Goal: Task Accomplishment & Management: Manage account settings

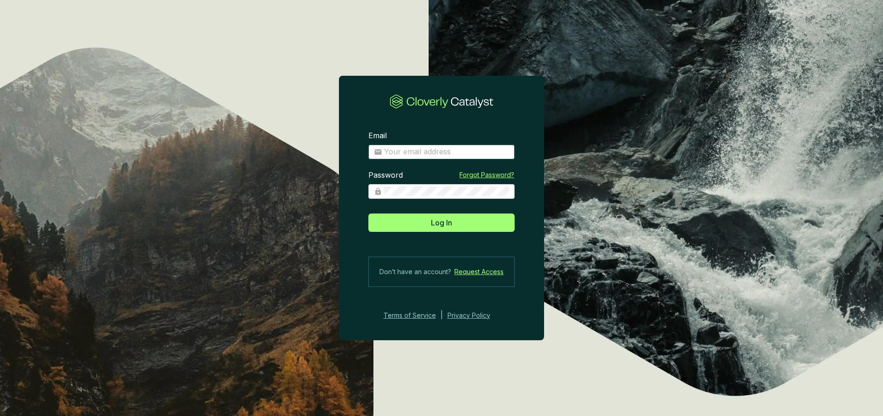
click at [436, 154] on input "Email" at bounding box center [446, 152] width 125 height 10
type input "[EMAIL_ADDRESS][DOMAIN_NAME]"
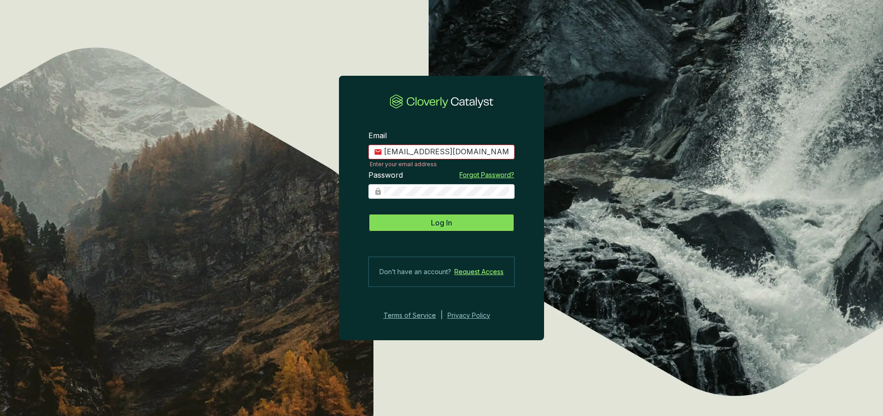
click at [432, 226] on span "Log In" at bounding box center [441, 222] width 21 height 11
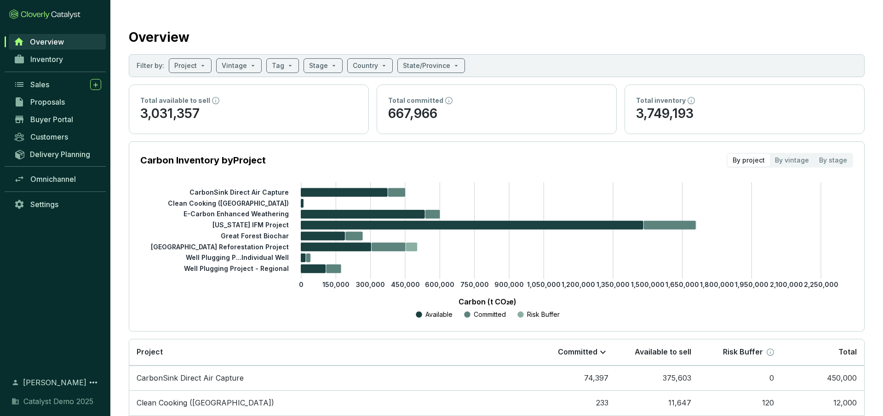
click at [514, 27] on div "Overview" at bounding box center [496, 35] width 735 height 23
click at [715, 103] on div "Total inventory" at bounding box center [744, 100] width 217 height 9
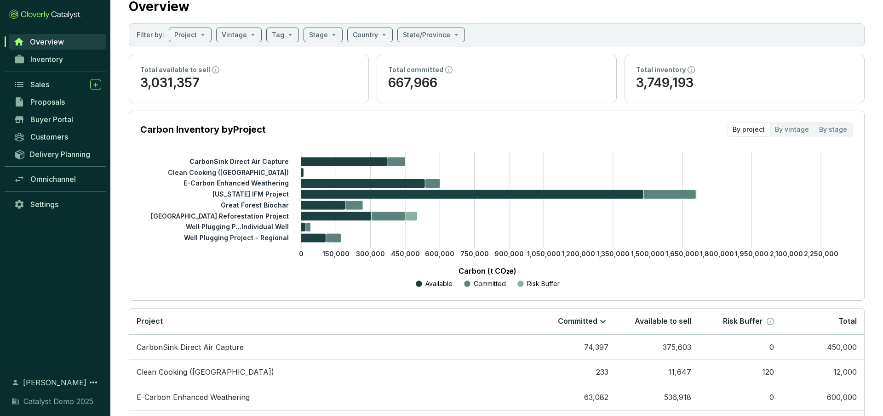
scroll to position [38, 0]
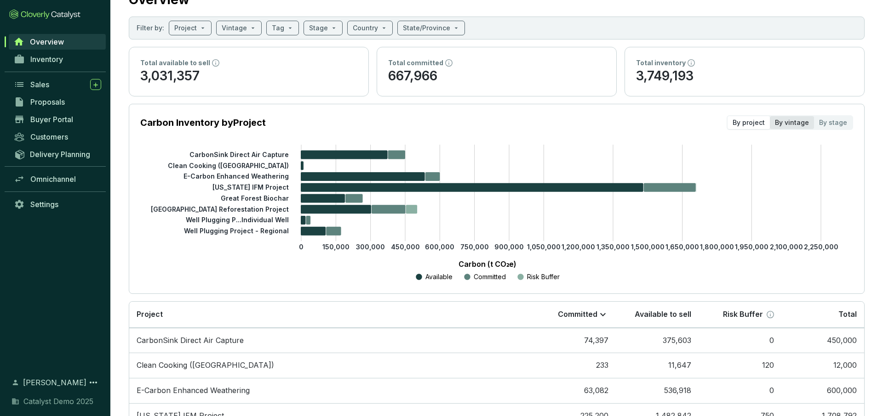
click at [792, 125] on div "By vintage" at bounding box center [791, 122] width 44 height 13
click at [769, 116] on input "By vintage" at bounding box center [769, 116] width 0 height 0
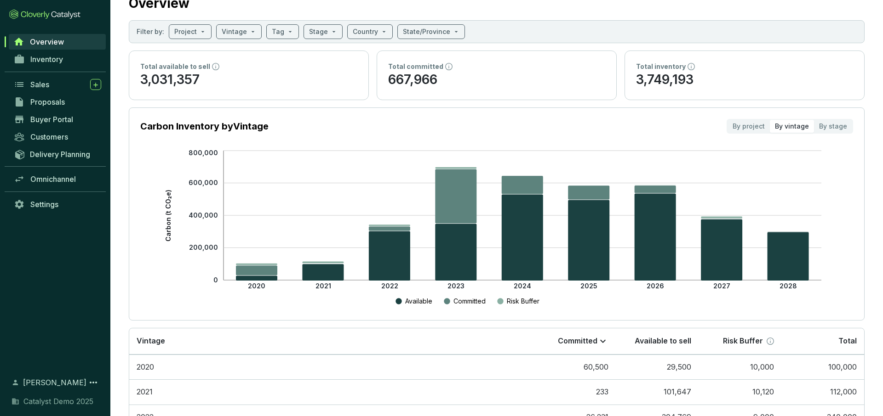
scroll to position [34, 0]
click at [829, 127] on div "By stage" at bounding box center [833, 126] width 38 height 13
click at [814, 120] on input "By stage" at bounding box center [814, 120] width 0 height 0
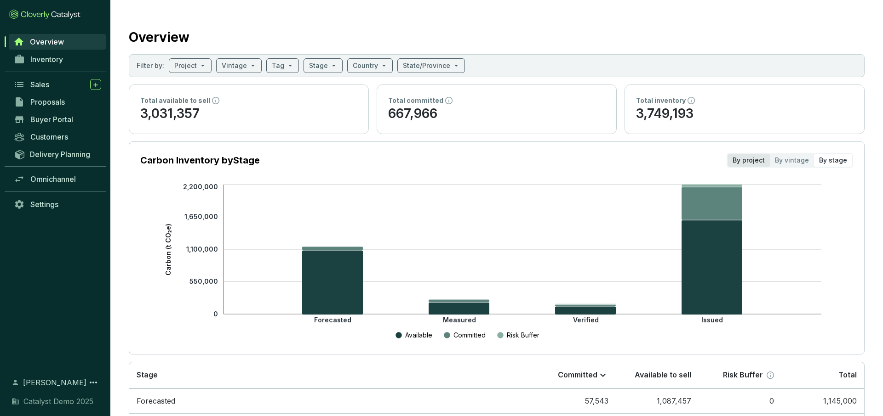
click at [754, 163] on div "By project" at bounding box center [748, 160] width 42 height 13
click at [727, 154] on input "By project" at bounding box center [727, 154] width 0 height 0
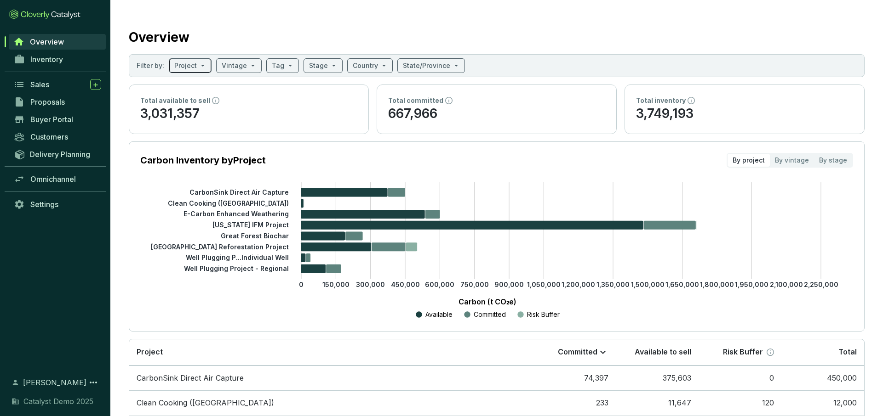
click at [203, 68] on span at bounding box center [190, 66] width 32 height 14
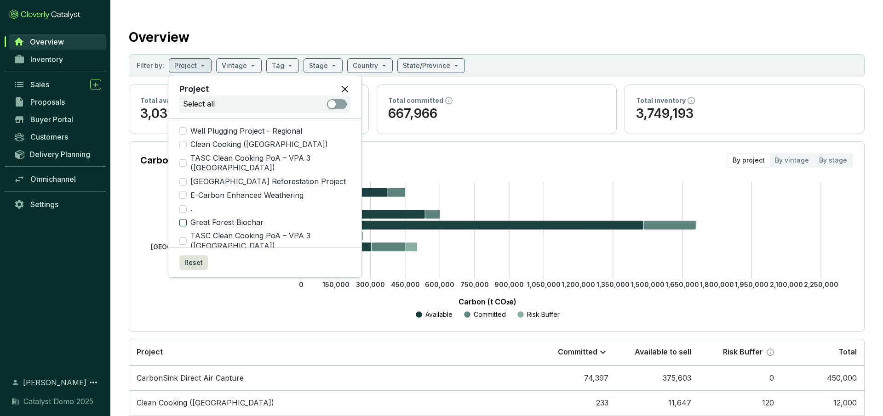
click at [183, 219] on input "Great Forest Biochar" at bounding box center [182, 222] width 7 height 7
checkbox input "true"
click at [240, 66] on input "search" at bounding box center [243, 66] width 25 height 14
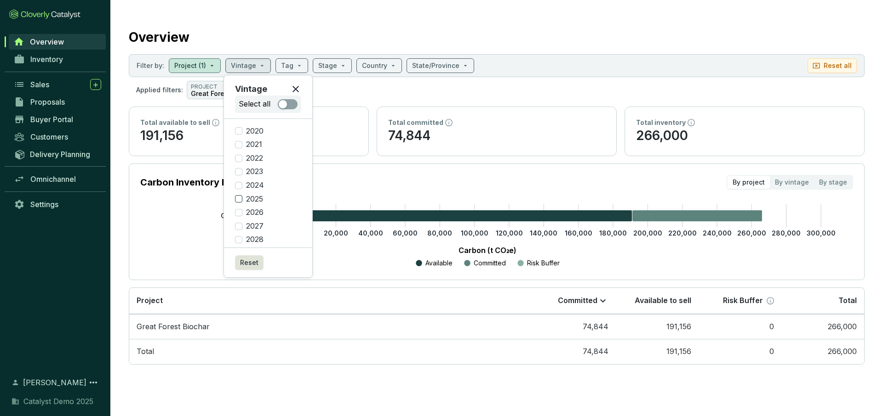
click at [239, 199] on input "2025" at bounding box center [238, 198] width 7 height 7
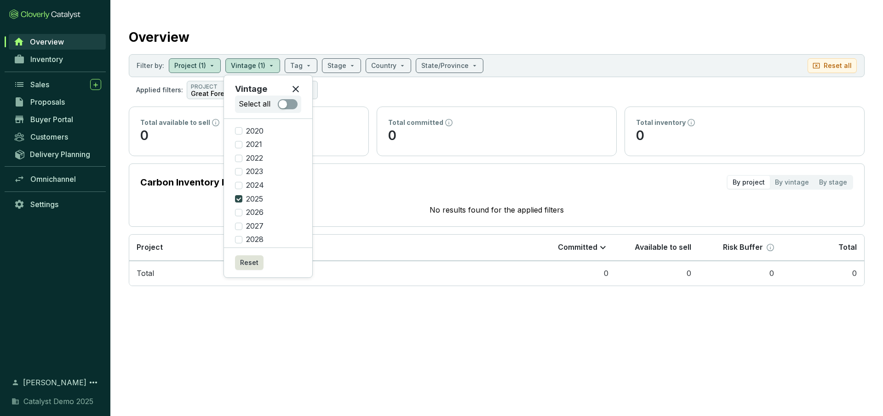
click at [239, 199] on input "2025" at bounding box center [238, 198] width 7 height 7
checkbox input "false"
click at [239, 186] on input "2024" at bounding box center [238, 185] width 7 height 7
checkbox input "true"
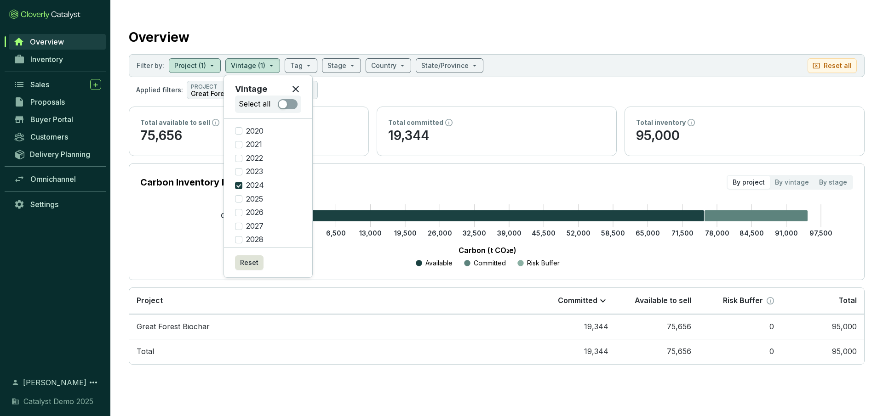
click at [376, 165] on section "Carbon Inventory by Project By project By vintage By stage 0 6,500 13,000 19,50…" at bounding box center [496, 222] width 735 height 117
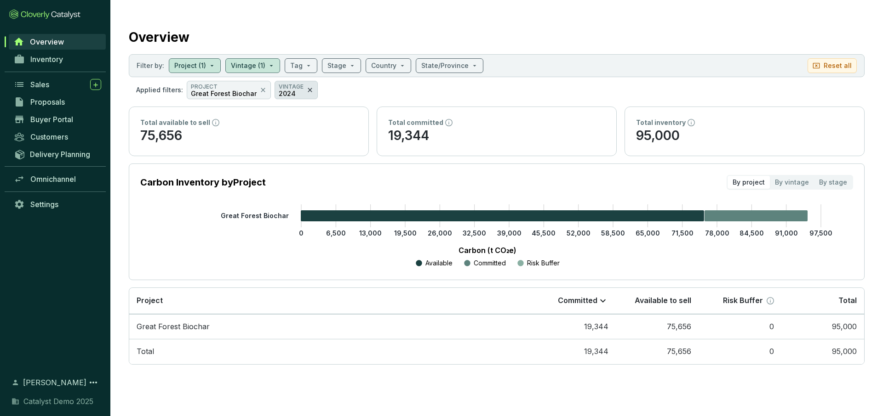
click at [306, 93] on icon at bounding box center [309, 90] width 7 height 11
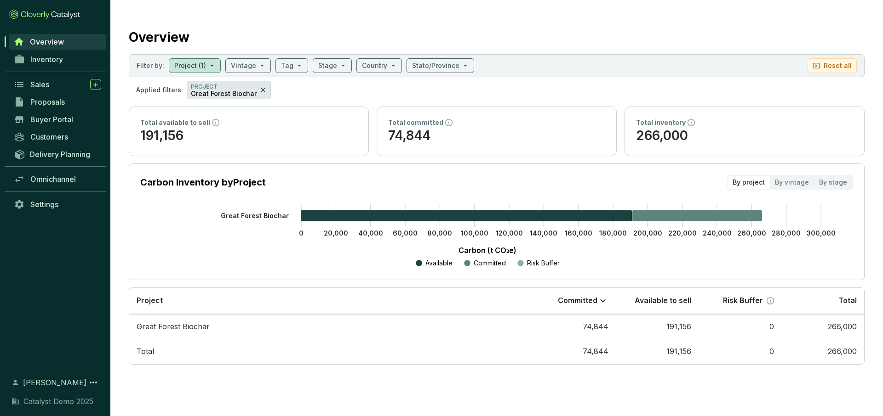
click at [261, 89] on icon at bounding box center [262, 90] width 7 height 11
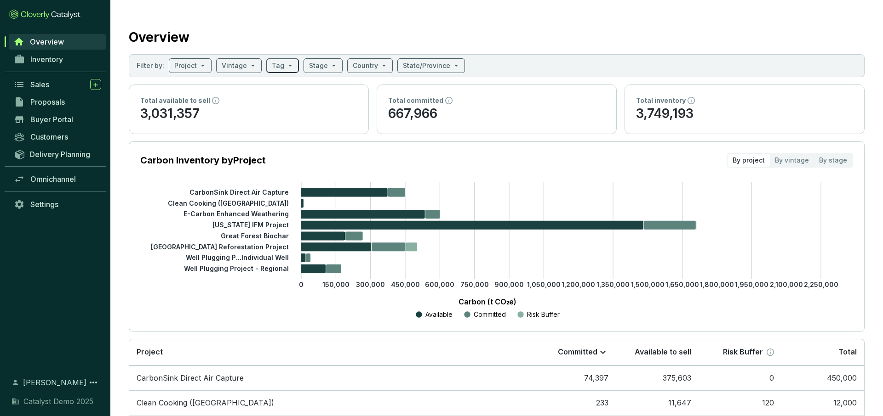
click at [284, 69] on span at bounding box center [283, 66] width 22 height 14
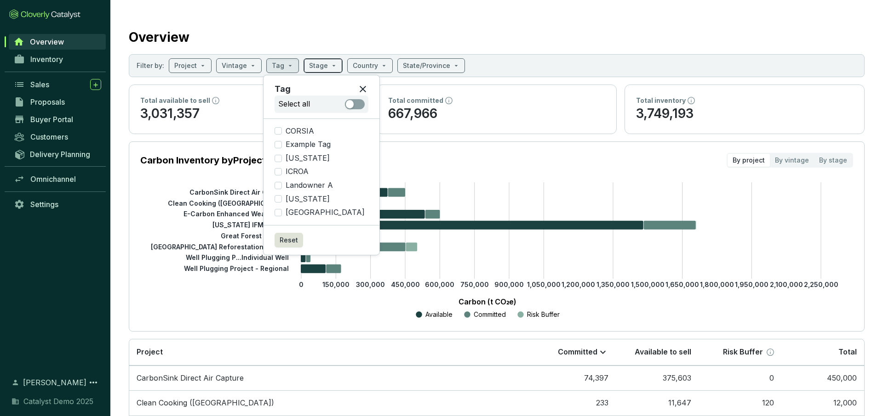
click at [326, 64] on span at bounding box center [323, 66] width 28 height 14
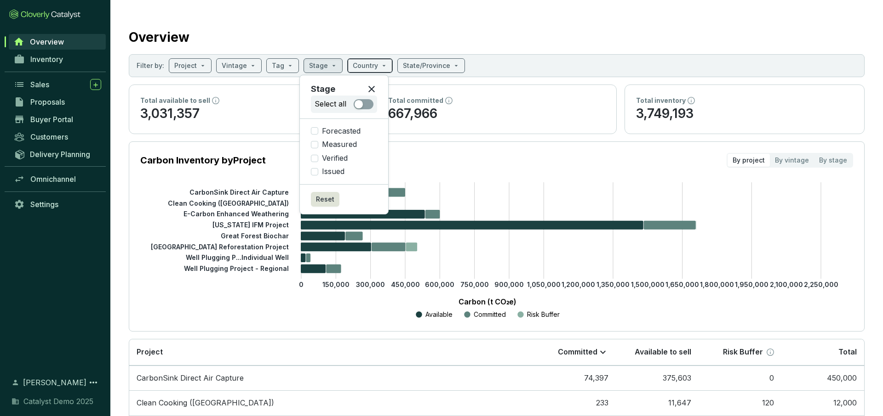
click at [369, 64] on input "search" at bounding box center [365, 66] width 25 height 14
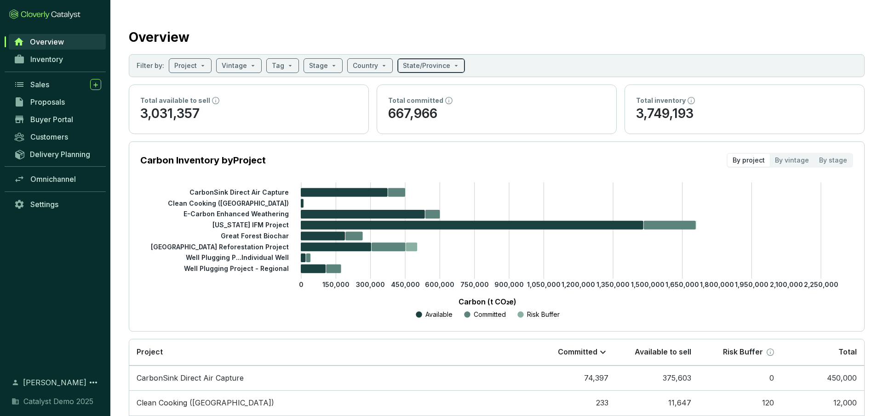
click at [411, 63] on input "search" at bounding box center [426, 66] width 47 height 14
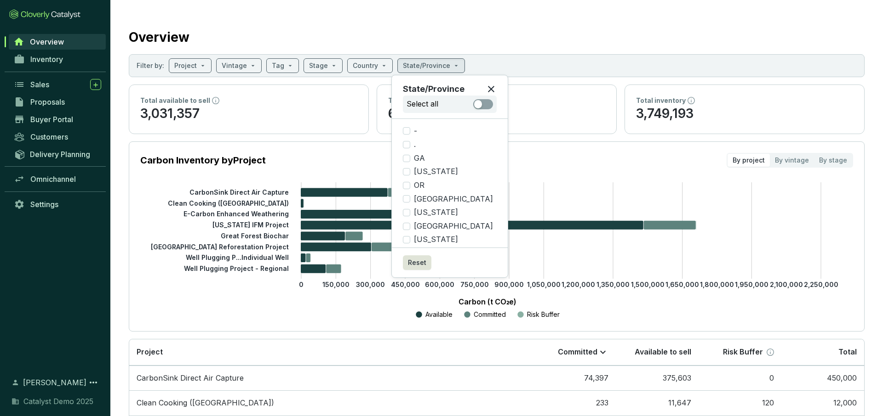
click at [547, 120] on p "667,966" at bounding box center [496, 113] width 217 height 17
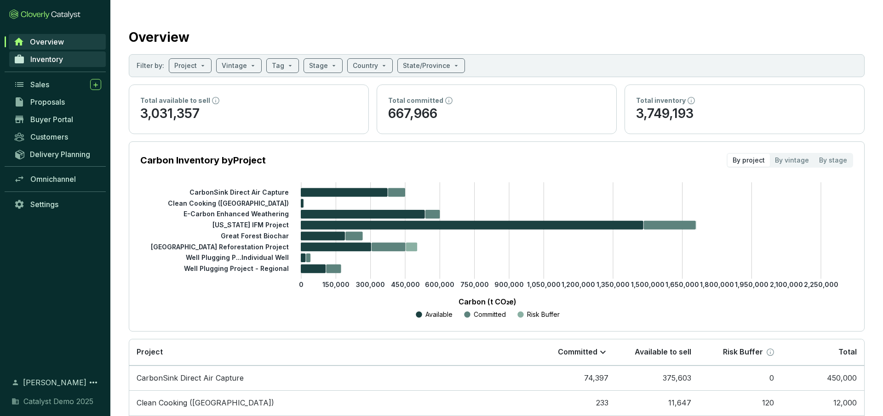
click at [38, 64] on link "Inventory" at bounding box center [57, 59] width 97 height 16
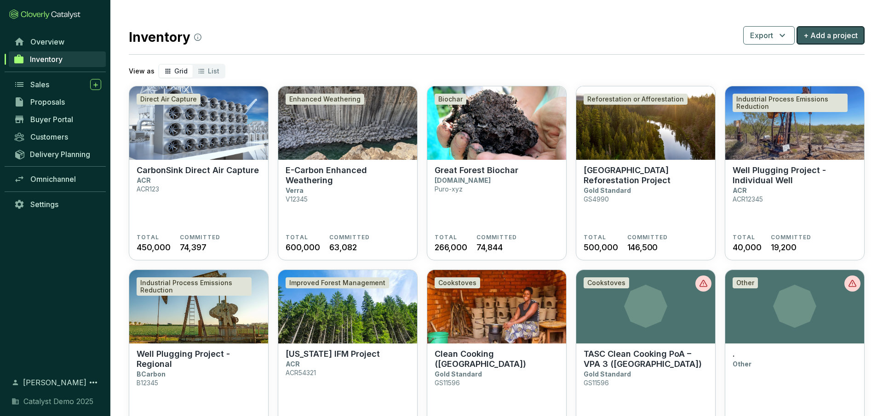
click at [814, 34] on span "+ Add a project" at bounding box center [830, 35] width 54 height 11
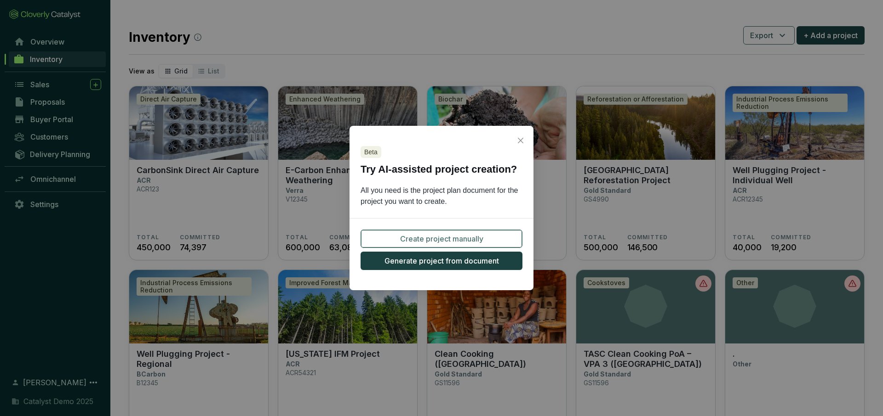
click at [448, 240] on span "Create project manually" at bounding box center [441, 238] width 83 height 11
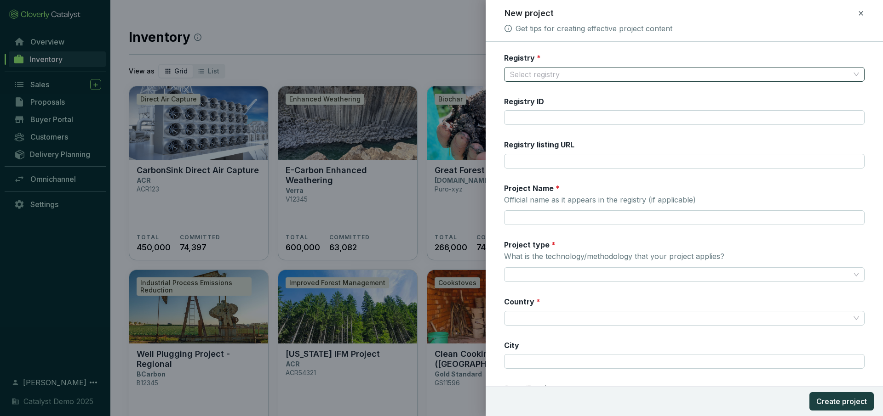
click at [581, 76] on input "Registry *" at bounding box center [679, 75] width 340 height 14
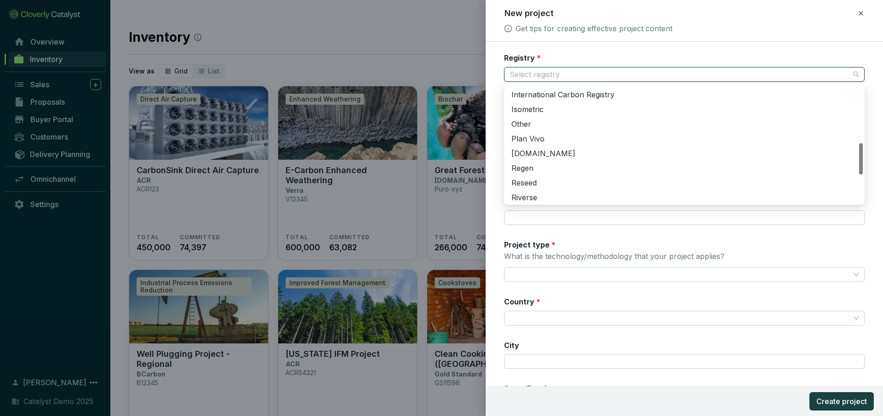
scroll to position [217, 0]
click at [540, 106] on div "Isometric" at bounding box center [684, 111] width 346 height 10
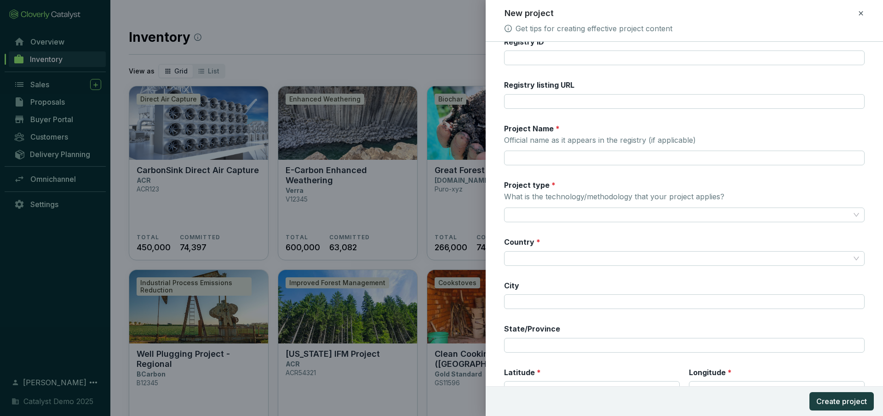
scroll to position [62, 0]
click at [568, 214] on input "Project type * What is the technology/methodology that your project applies?" at bounding box center [679, 213] width 340 height 14
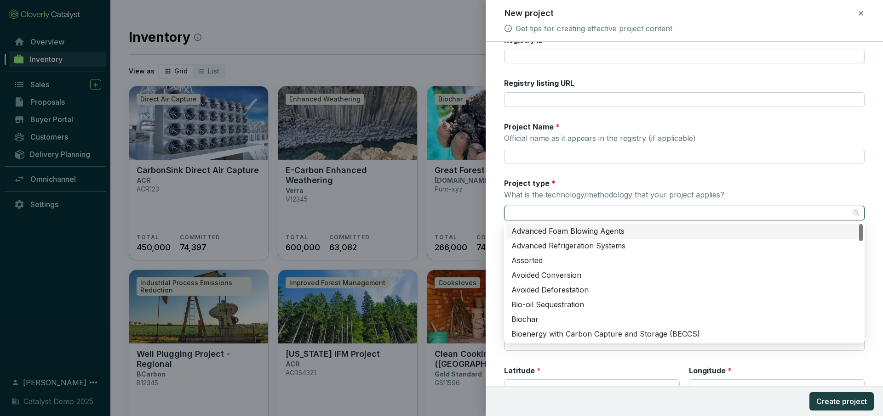
click at [572, 189] on div "Project type * What is the technology/methodology that your project applies?" at bounding box center [614, 190] width 220 height 24
click at [572, 206] on input "Project type * What is the technology/methodology that your project applies?" at bounding box center [679, 213] width 340 height 14
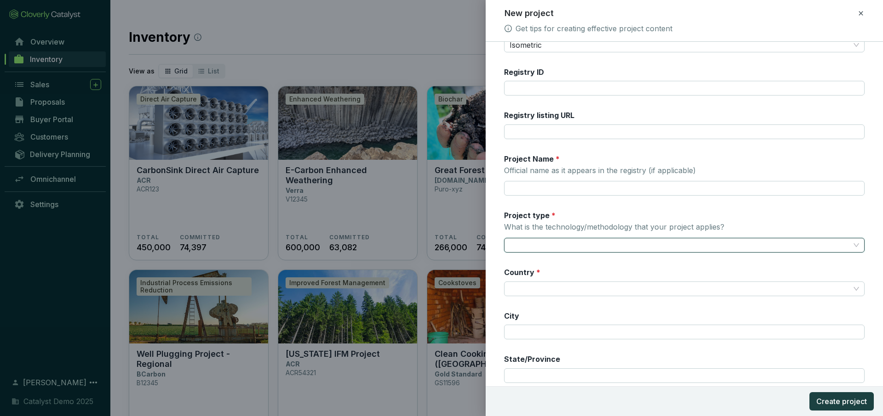
scroll to position [0, 0]
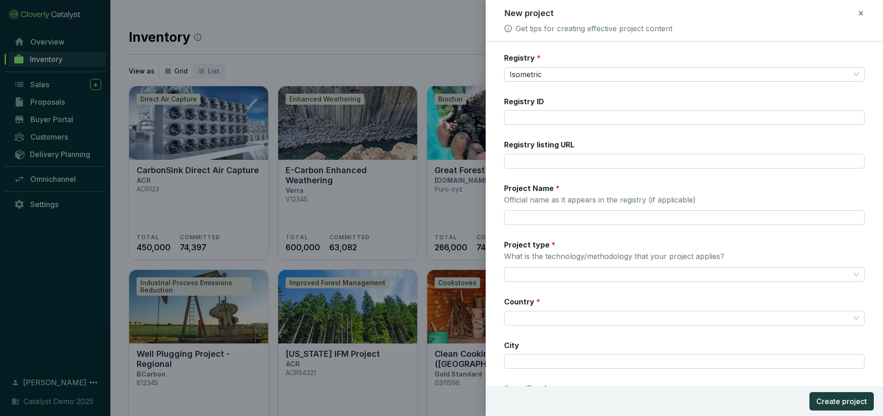
click at [861, 14] on icon at bounding box center [860, 13] width 4 height 4
click at [798, 54] on span "Discard" at bounding box center [794, 53] width 24 height 9
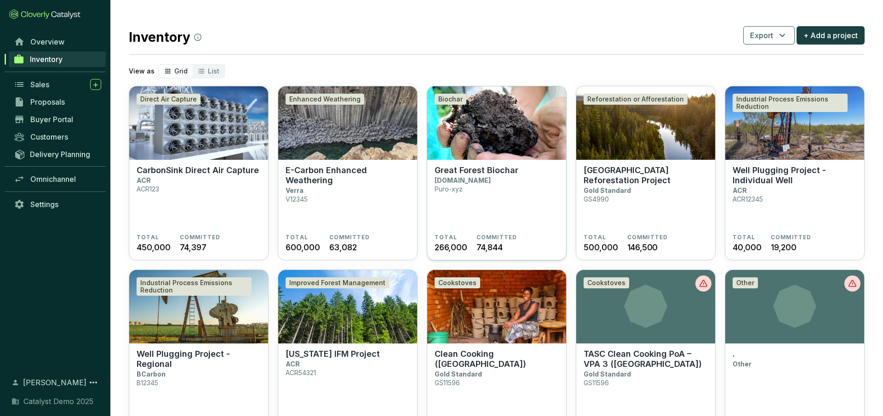
click at [485, 192] on section "Great Forest Biochar [DOMAIN_NAME] Puro-xyz" at bounding box center [496, 199] width 124 height 68
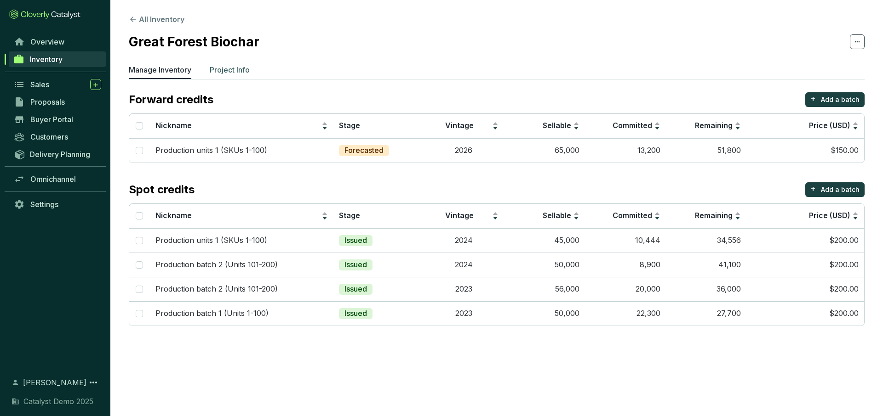
click at [225, 74] on p "Project Info" at bounding box center [230, 69] width 40 height 11
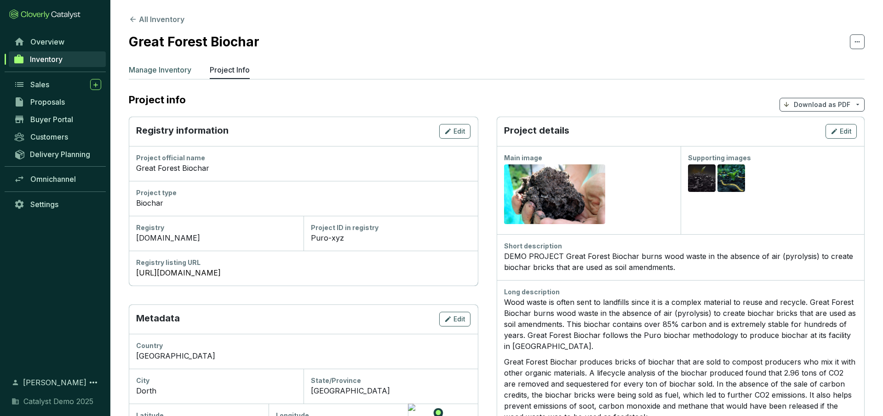
click at [164, 74] on p "Manage Inventory" at bounding box center [160, 69] width 63 height 11
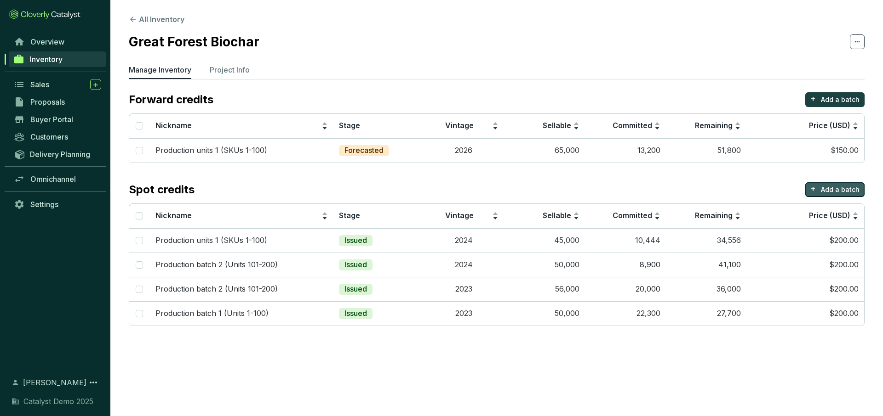
click at [843, 189] on p "Add a batch" at bounding box center [839, 189] width 39 height 9
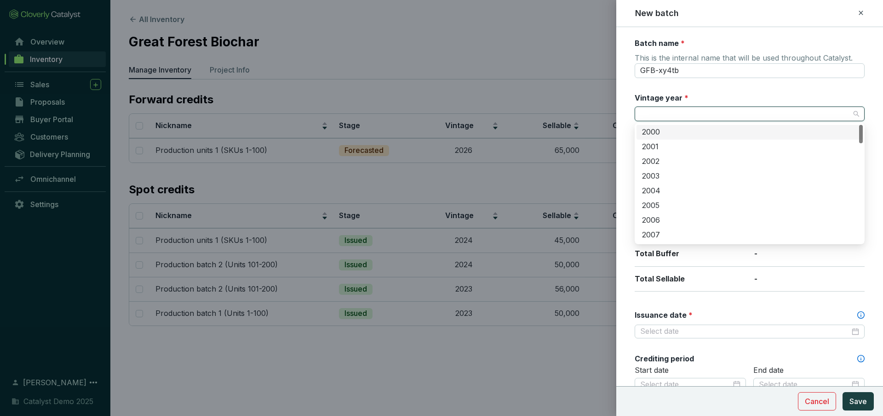
click at [694, 115] on input "Vintage year *" at bounding box center [745, 114] width 210 height 14
click at [667, 212] on div "2028" at bounding box center [749, 210] width 215 height 10
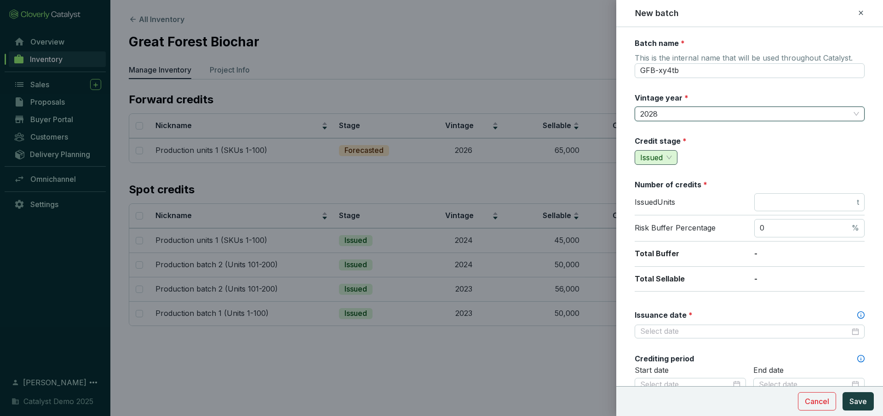
click at [669, 158] on span "Issued" at bounding box center [656, 158] width 32 height 14
click at [666, 176] on span "Forecasted" at bounding box center [661, 175] width 39 height 9
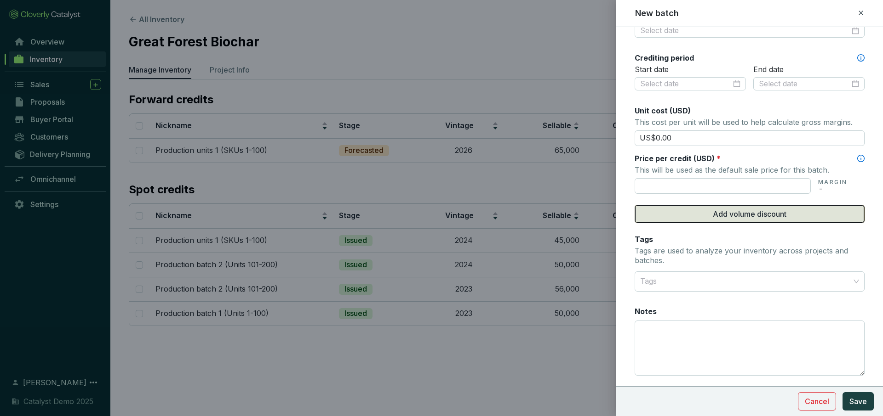
scroll to position [319, 0]
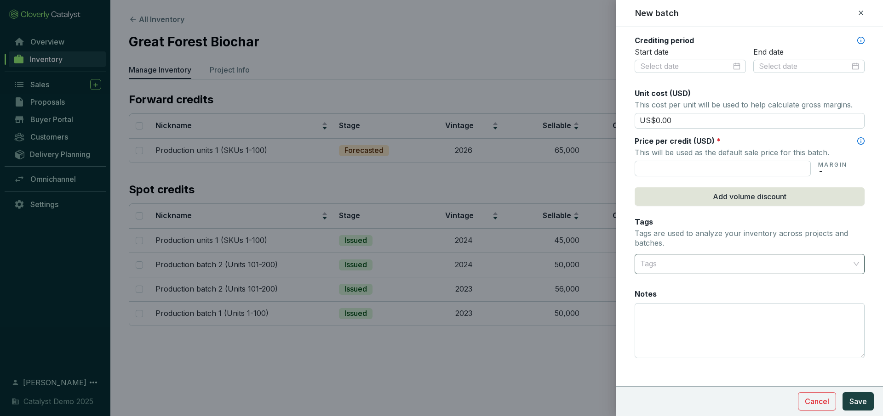
click at [693, 265] on div at bounding box center [744, 264] width 216 height 18
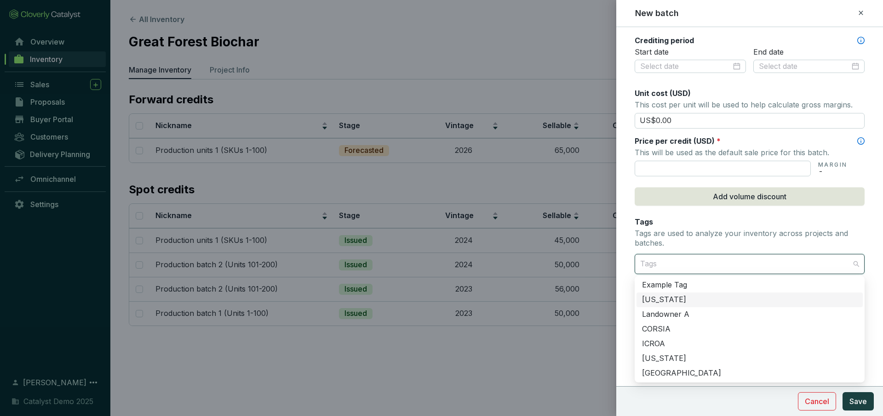
click at [626, 279] on form "Batch name * This is the internal name that will be used throughout Catalyst. G…" at bounding box center [749, 67] width 267 height 694
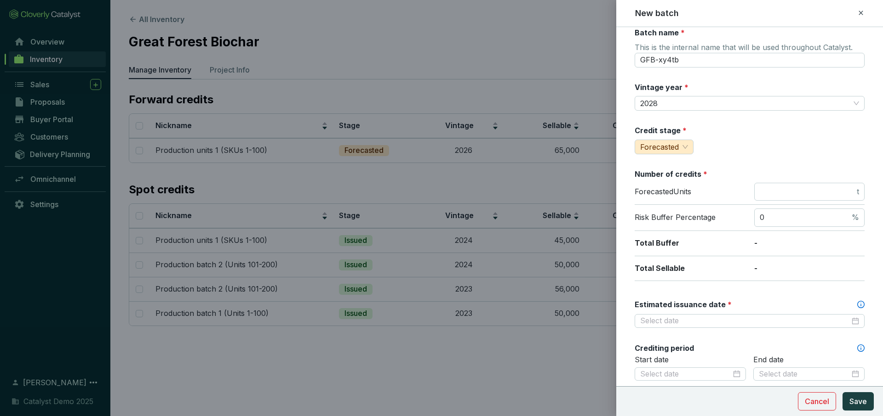
scroll to position [0, 0]
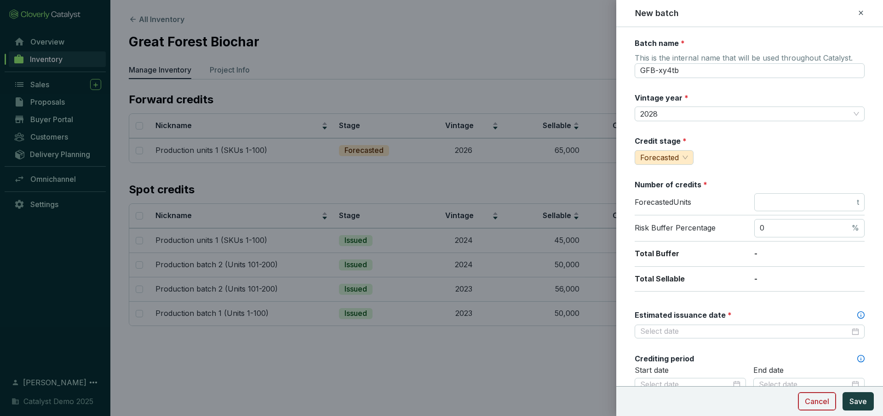
click at [822, 405] on span "Cancel" at bounding box center [816, 401] width 24 height 11
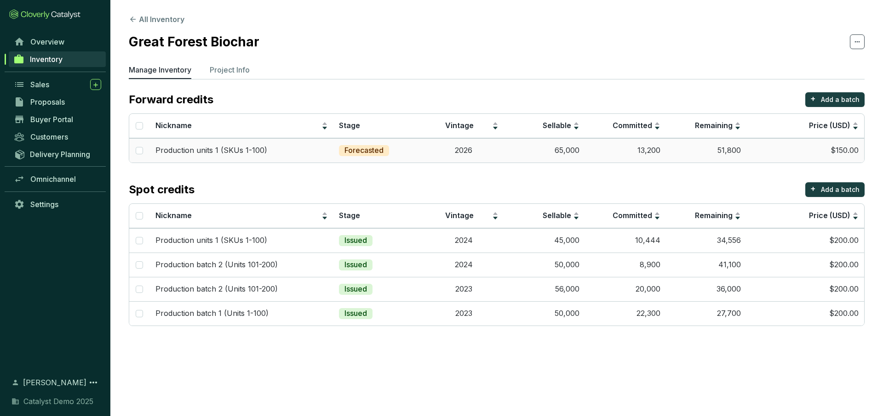
click at [425, 150] on td "2026" at bounding box center [463, 150] width 81 height 24
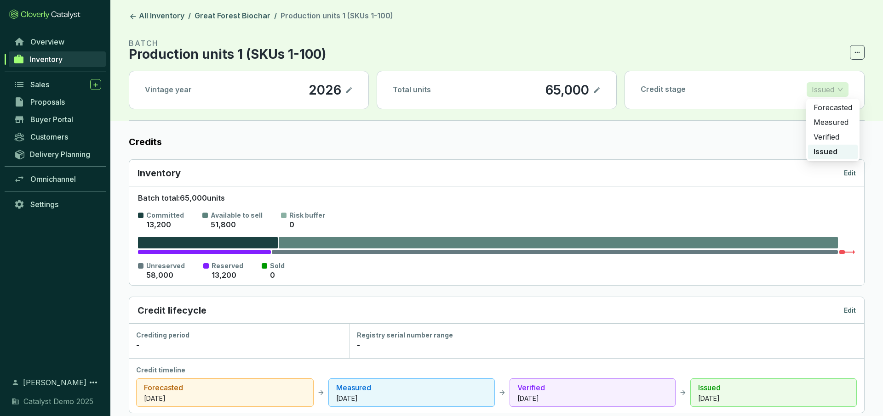
click at [824, 86] on p "Issued" at bounding box center [822, 90] width 23 height 14
click at [823, 104] on p "Forecasted" at bounding box center [832, 108] width 39 height 10
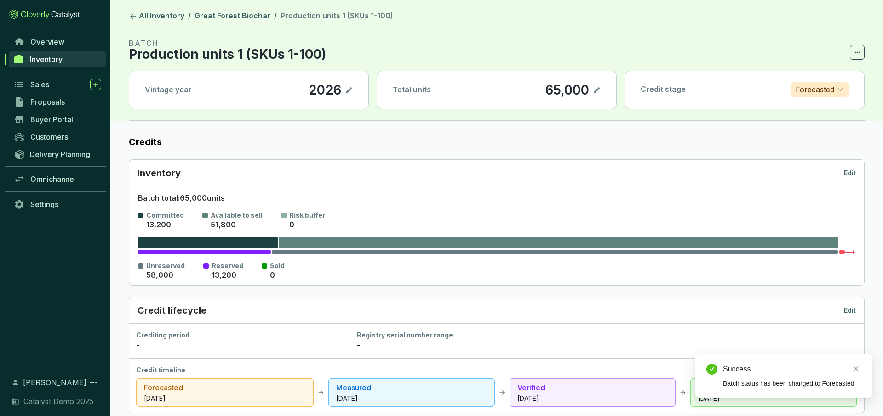
click at [347, 91] on icon at bounding box center [349, 90] width 6 height 6
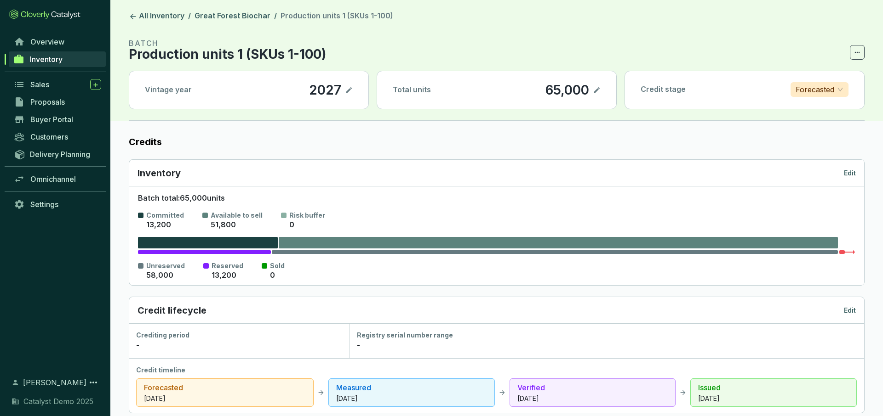
click at [829, 86] on p "Forecasted" at bounding box center [814, 90] width 39 height 14
click at [821, 118] on p "Measured" at bounding box center [818, 123] width 43 height 10
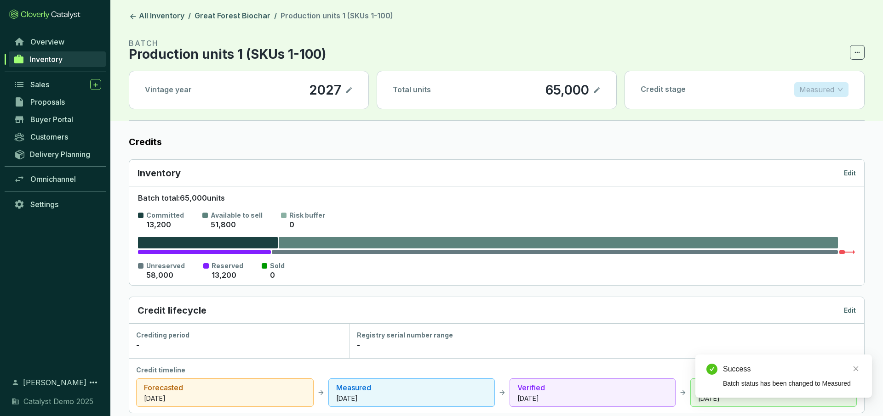
click at [836, 87] on span "Measured" at bounding box center [821, 90] width 44 height 14
click at [823, 132] on div "Verified" at bounding box center [821, 137] width 51 height 15
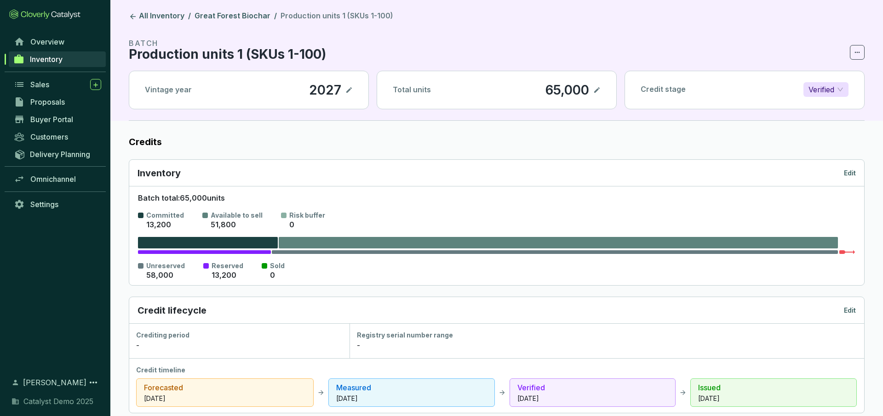
click at [596, 88] on icon at bounding box center [596, 90] width 7 height 11
click at [595, 90] on icon at bounding box center [596, 90] width 7 height 11
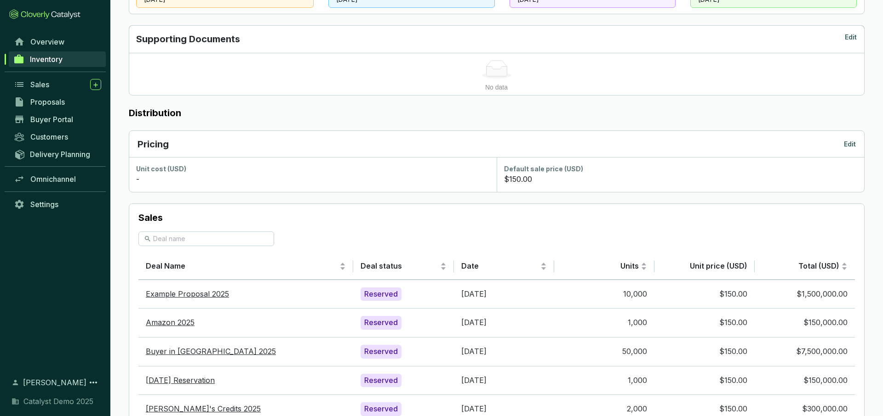
scroll to position [401, 0]
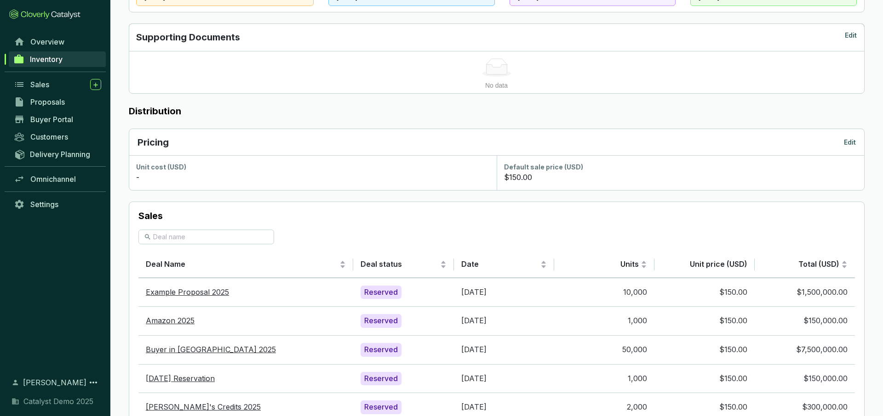
click at [855, 141] on p "Edit" at bounding box center [849, 142] width 12 height 9
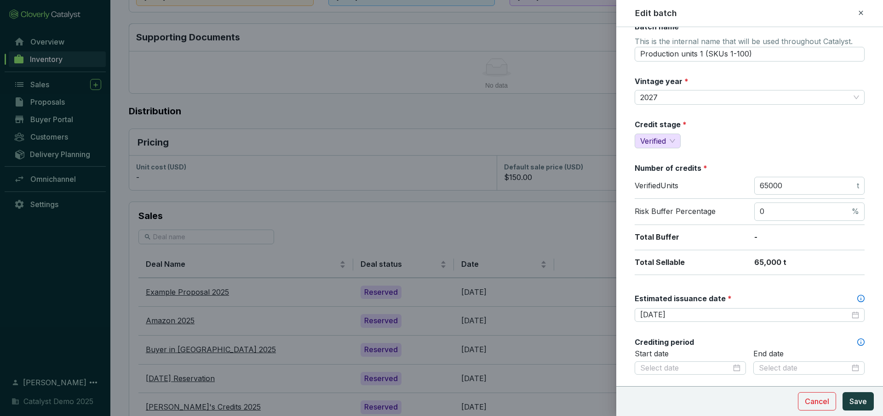
scroll to position [8, 0]
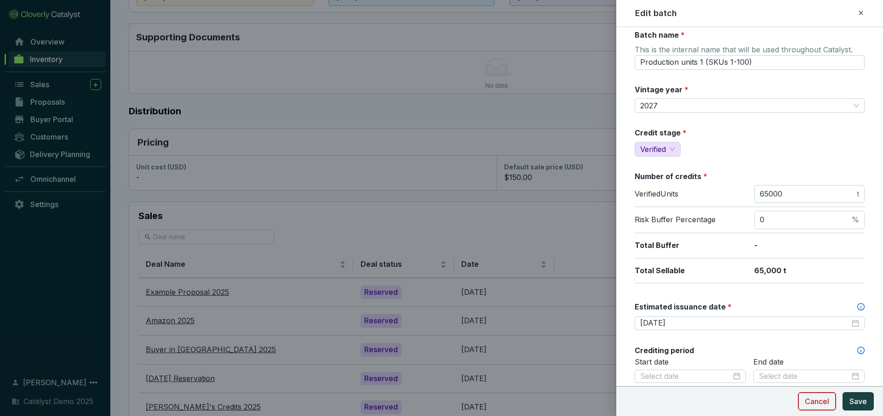
click at [818, 405] on span "Cancel" at bounding box center [816, 401] width 24 height 11
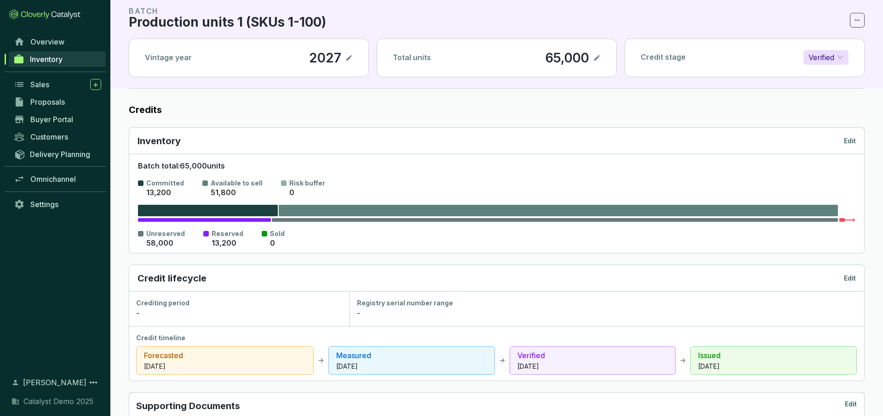
scroll to position [0, 0]
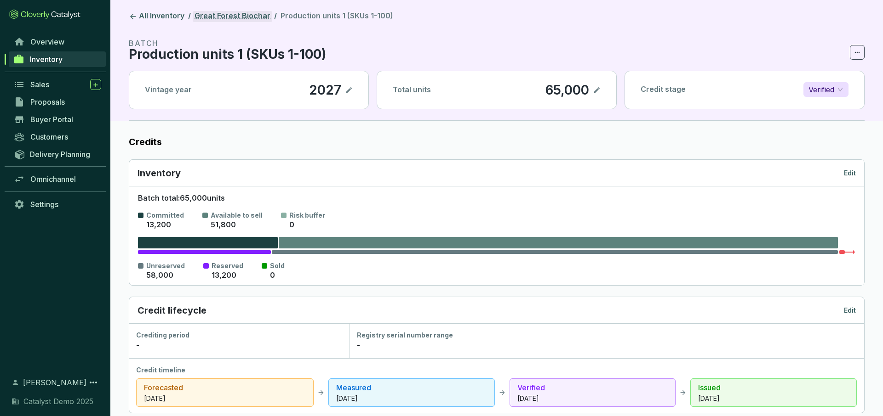
click at [238, 14] on link "Great Forest Biochar" at bounding box center [233, 16] width 80 height 11
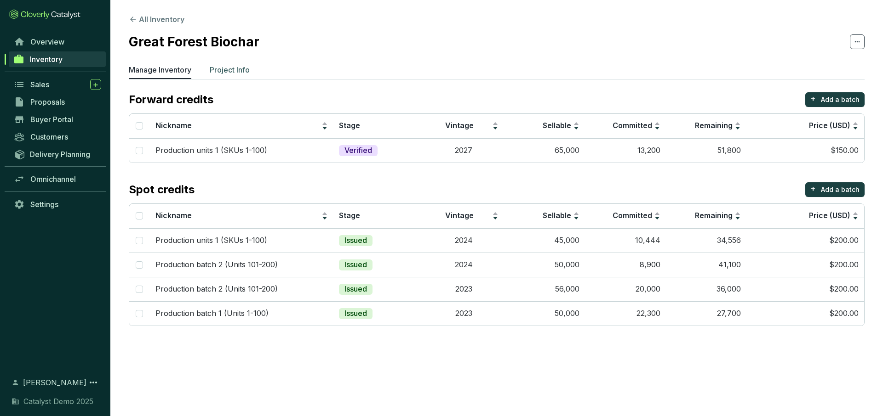
click at [233, 74] on p "Project Info" at bounding box center [230, 69] width 40 height 11
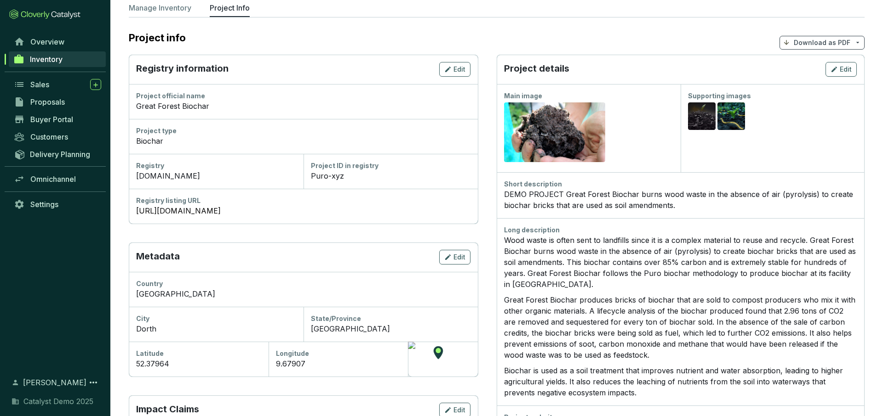
scroll to position [63, 0]
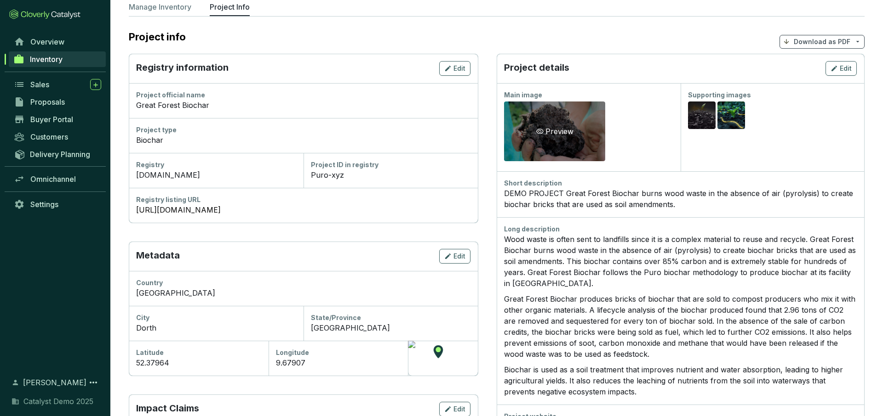
click at [562, 124] on div "Preview" at bounding box center [554, 132] width 101 height 60
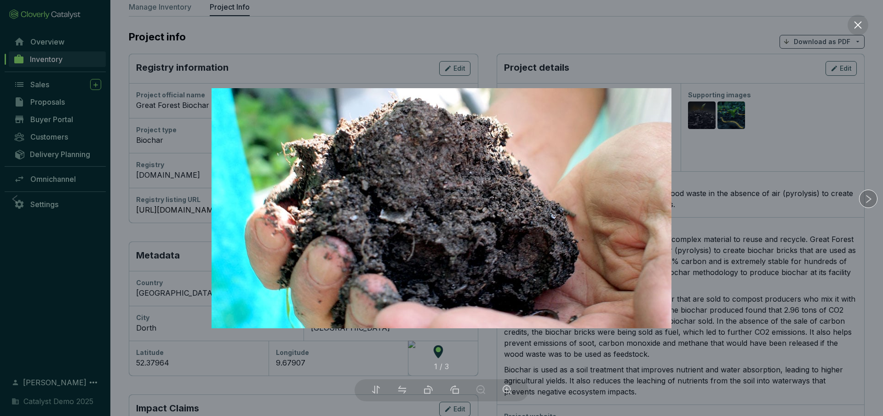
click at [866, 194] on icon "right" at bounding box center [868, 199] width 10 height 10
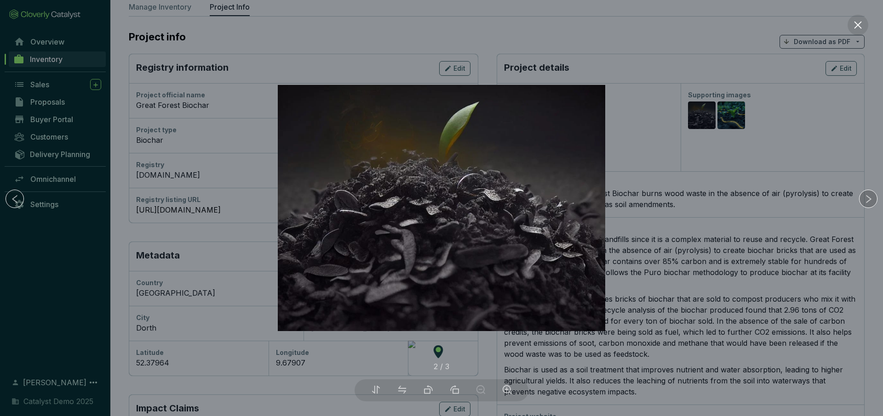
click at [866, 194] on icon "right" at bounding box center [868, 199] width 10 height 10
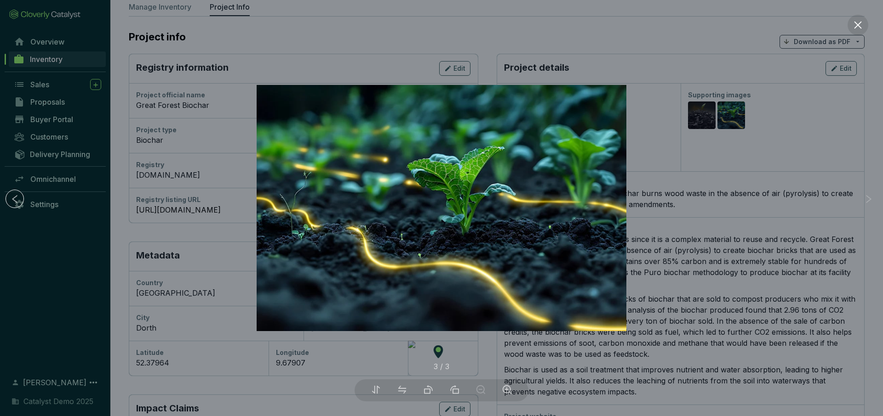
click at [781, 185] on div at bounding box center [441, 208] width 883 height 416
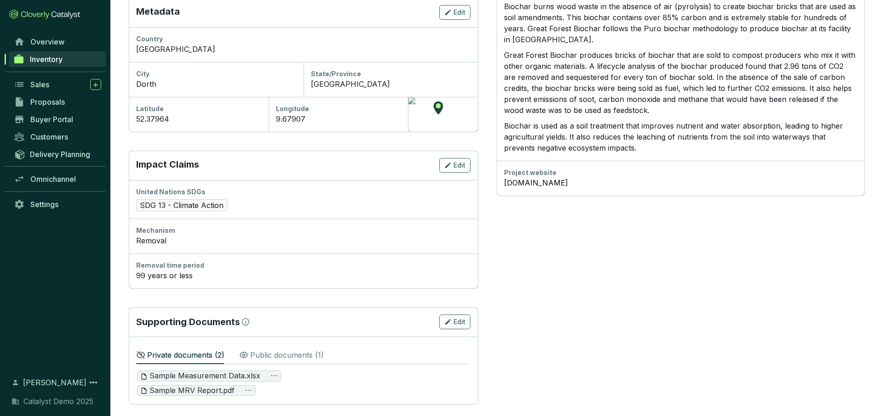
scroll to position [314, 0]
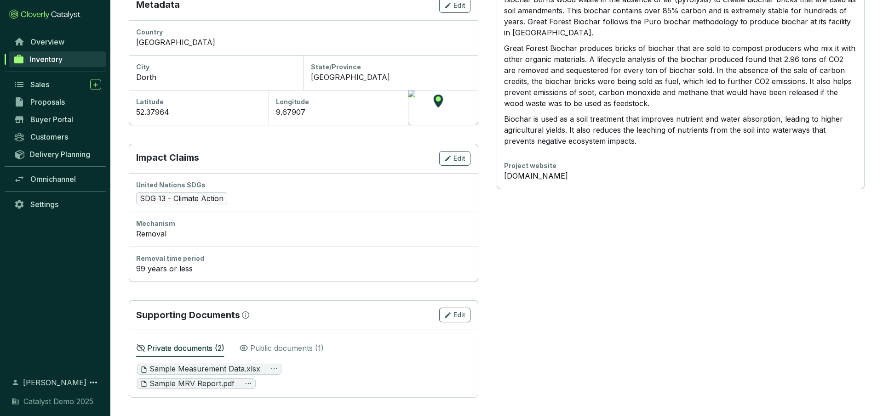
click at [256, 341] on div "Public documents ( 1 )" at bounding box center [281, 347] width 85 height 20
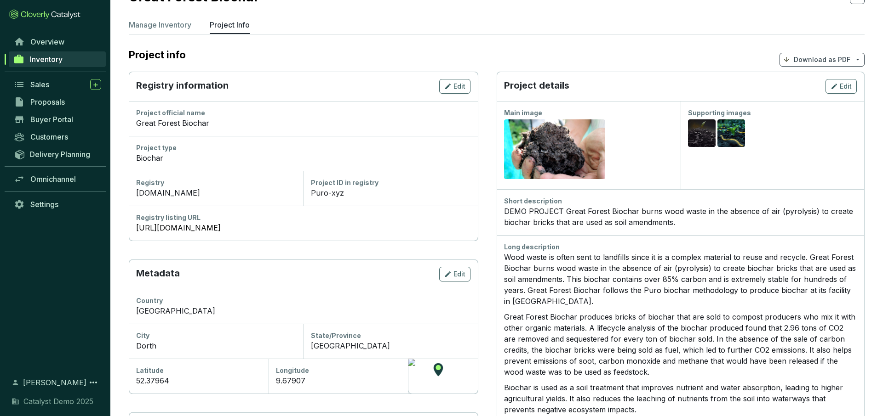
scroll to position [0, 0]
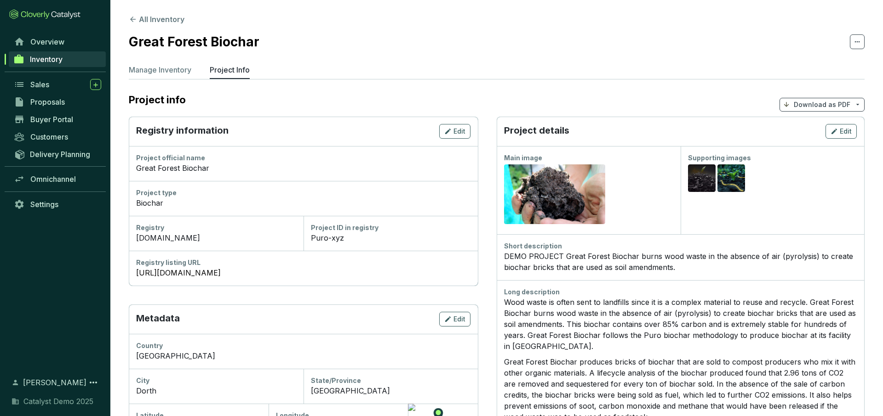
click at [811, 107] on p "Download as PDF" at bounding box center [821, 104] width 57 height 9
click at [809, 126] on span "Show pricing" at bounding box center [822, 126] width 42 height 7
click at [137, 19] on button "All Inventory" at bounding box center [157, 19] width 56 height 11
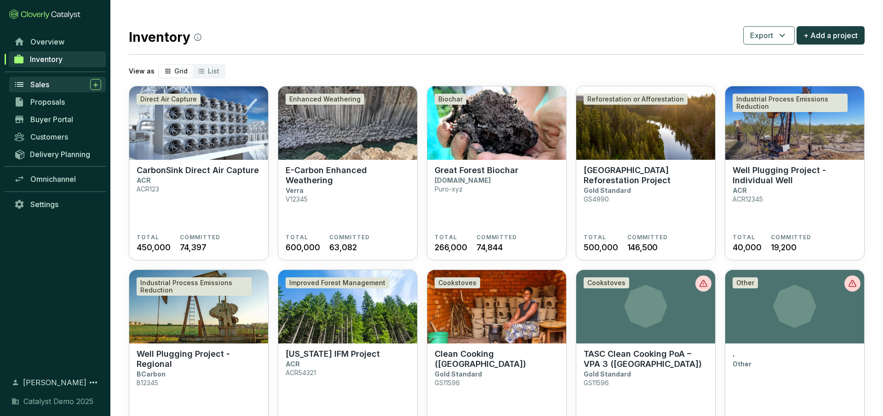
click at [34, 87] on span "Sales" at bounding box center [39, 84] width 19 height 9
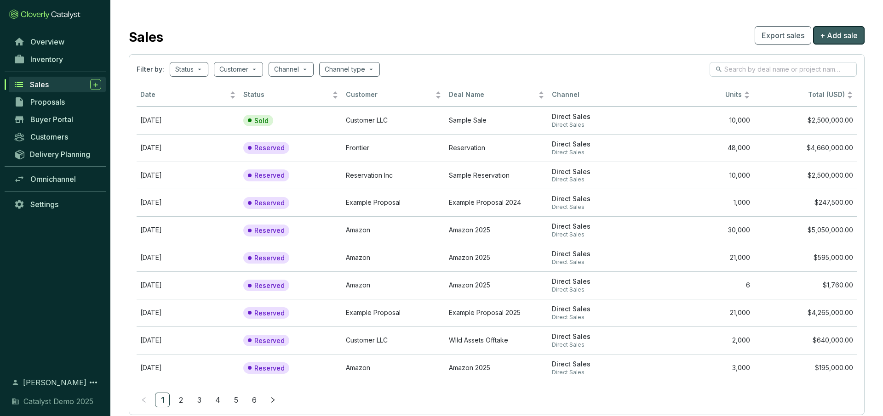
click at [835, 36] on span "+ Add sale" at bounding box center [839, 35] width 38 height 11
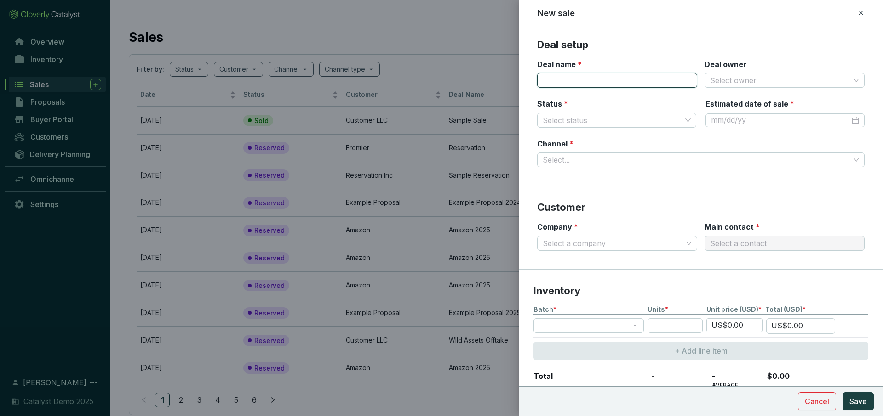
click at [593, 78] on input "Deal name *" at bounding box center [617, 80] width 160 height 15
click at [570, 81] on input "private quity" at bounding box center [617, 80] width 160 height 15
type input "private equity"
click at [746, 81] on input "Deal owner" at bounding box center [780, 81] width 140 height 14
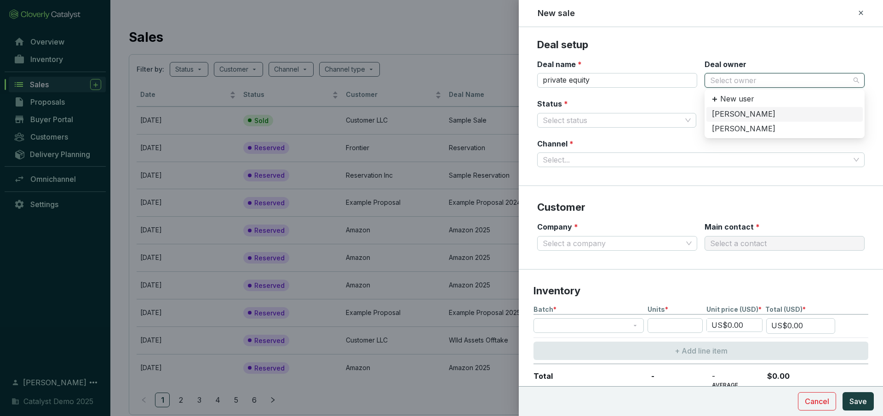
click at [749, 114] on div "Anthony Demo" at bounding box center [784, 114] width 145 height 10
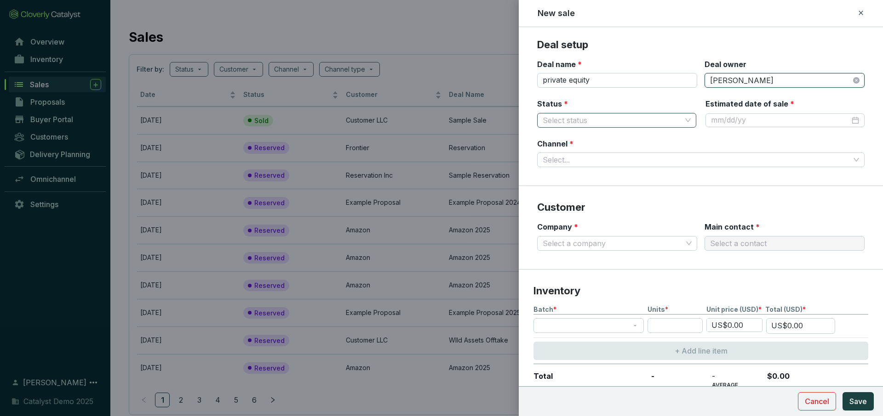
click at [610, 120] on input "Status *" at bounding box center [611, 121] width 139 height 14
click at [575, 140] on div "Reserved" at bounding box center [616, 139] width 144 height 10
click at [761, 117] on input "Estimated date of sale *" at bounding box center [780, 120] width 139 height 10
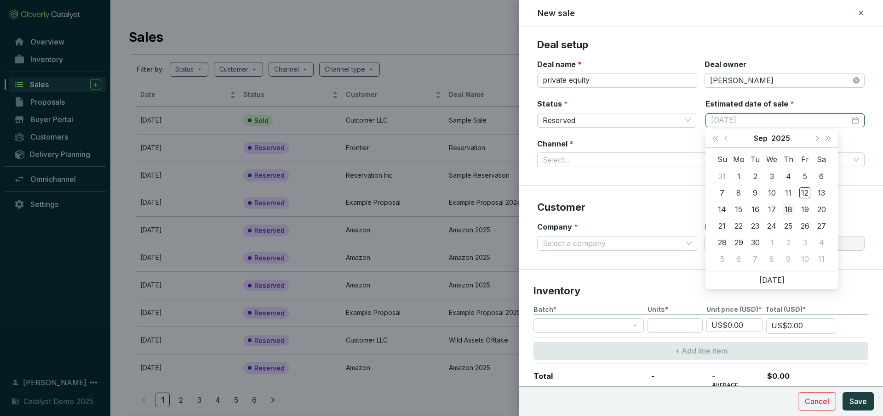
type input "9/18/2025"
click at [787, 207] on div "18" at bounding box center [787, 209] width 11 height 11
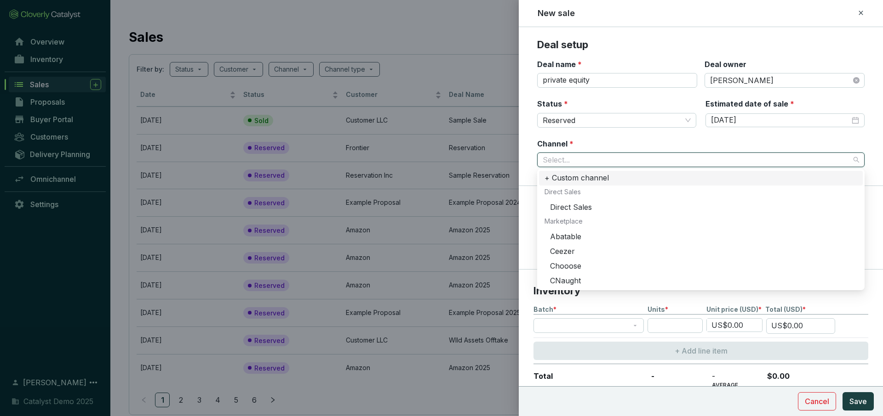
click at [728, 159] on input "Channel *" at bounding box center [695, 160] width 307 height 14
click at [599, 134] on div "Status * Reserved Estimated date of sale * 9/18/2025" at bounding box center [700, 119] width 327 height 40
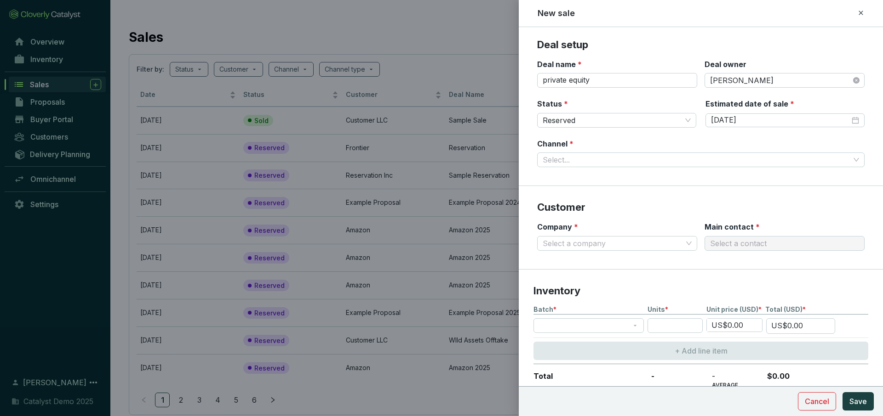
scroll to position [51, 0]
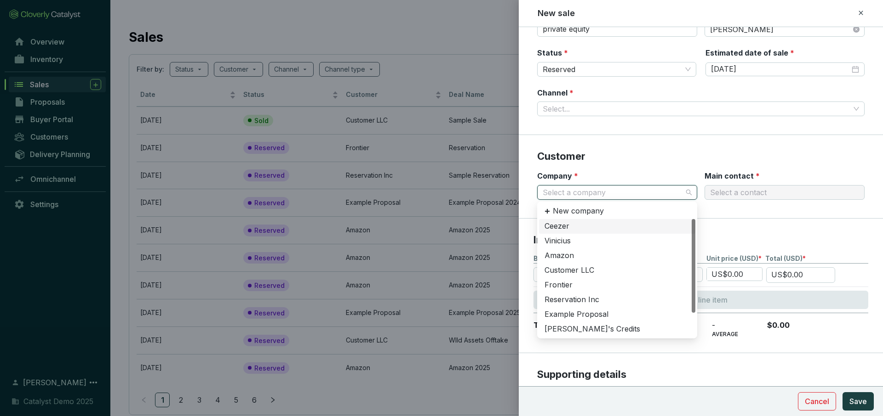
click at [600, 195] on input "Company *" at bounding box center [612, 193] width 140 height 14
click at [568, 255] on div "Amazon" at bounding box center [616, 256] width 145 height 10
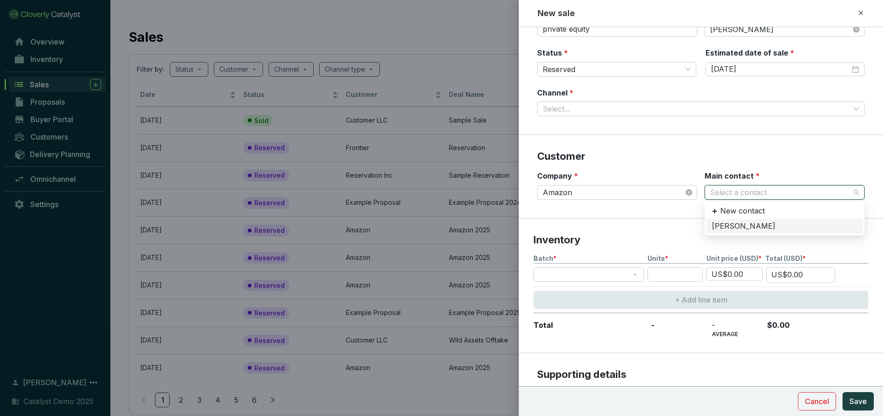
click at [733, 190] on input "Main contact *" at bounding box center [780, 193] width 140 height 14
click at [737, 222] on div "Jeff Bezos" at bounding box center [784, 227] width 145 height 10
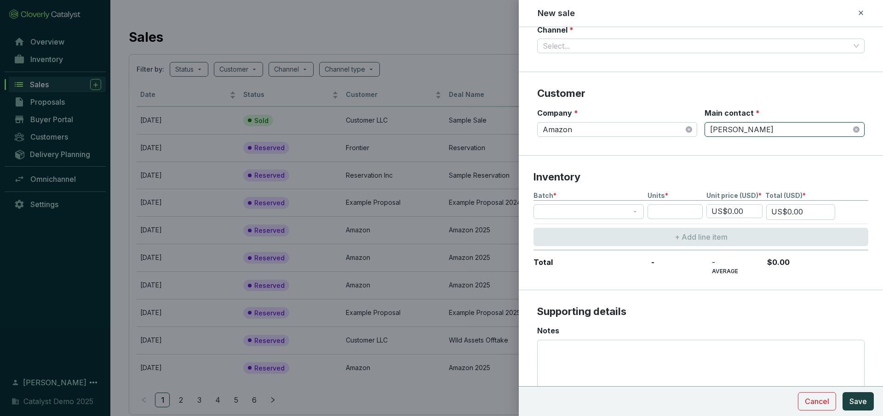
scroll to position [122, 0]
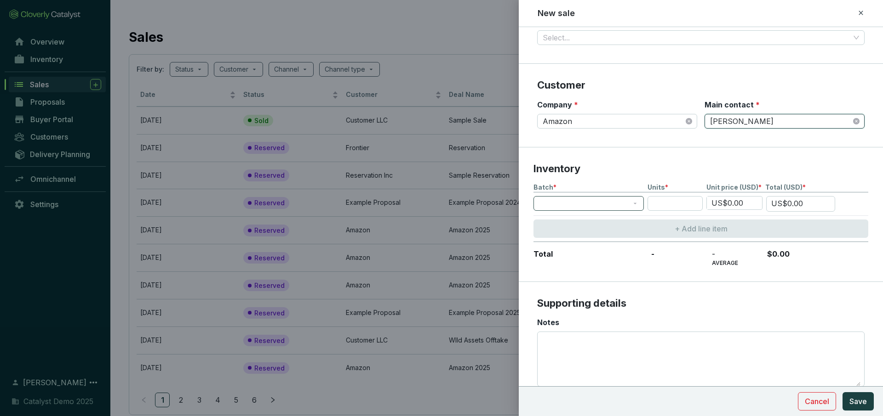
click at [610, 204] on span at bounding box center [588, 204] width 99 height 14
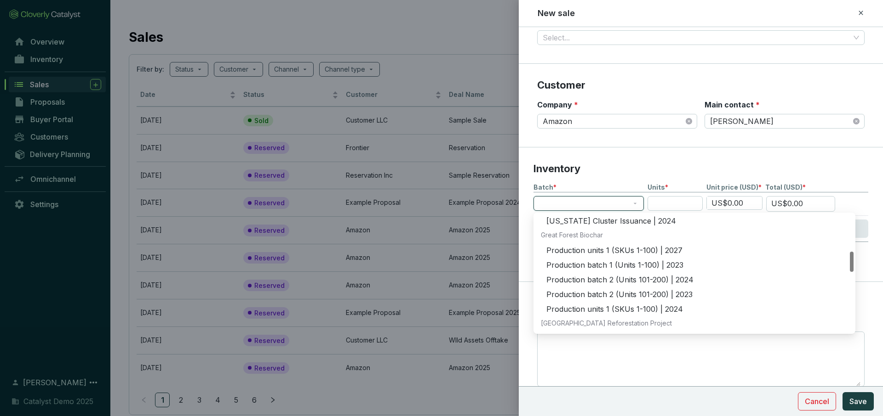
scroll to position [216, 0]
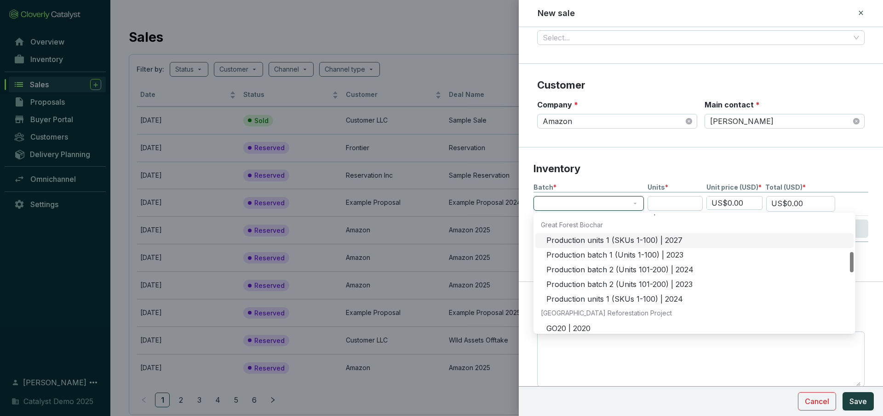
click at [595, 239] on div "Production units 1 (SKUs 1-100) | 2027" at bounding box center [697, 241] width 302 height 10
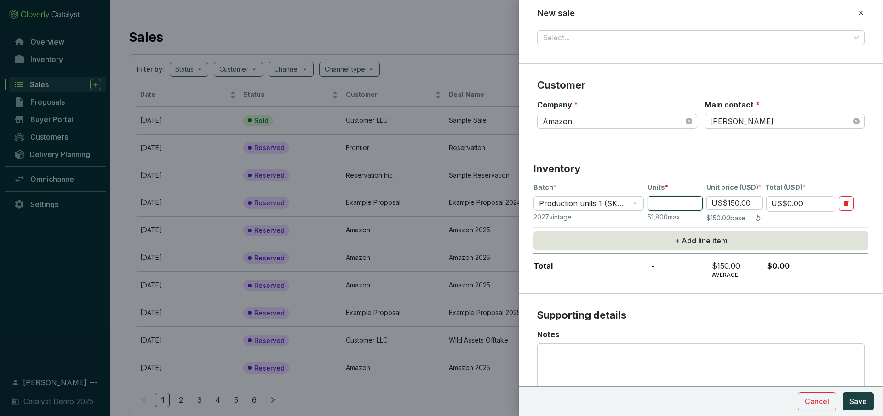
click at [665, 204] on input "number" at bounding box center [674, 203] width 55 height 15
type input "3"
type input "US$450.00"
type input "30"
type input "US$4,500.00"
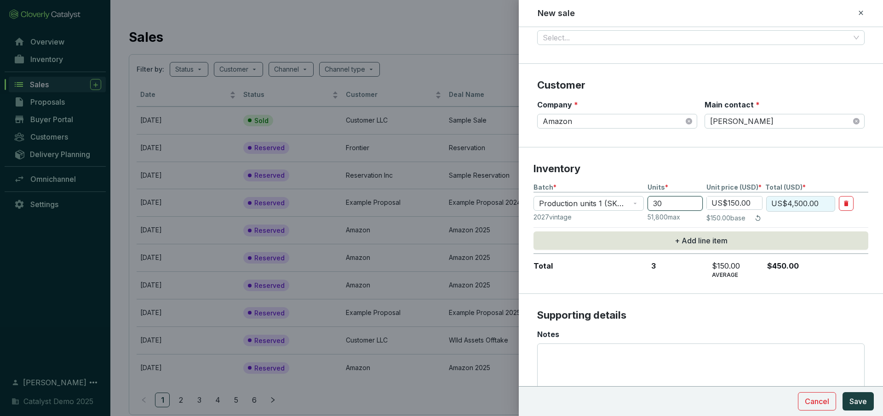
type input "300"
type input "US$45,000.00"
type input "3000"
type input "US$450,000.00"
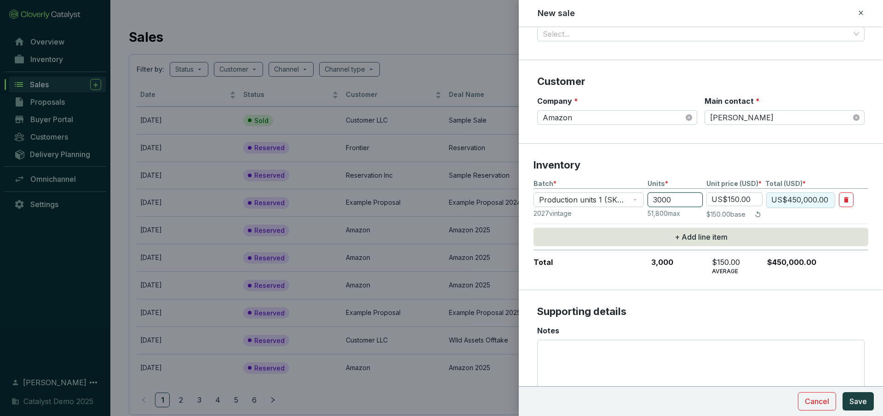
scroll to position [171, 0]
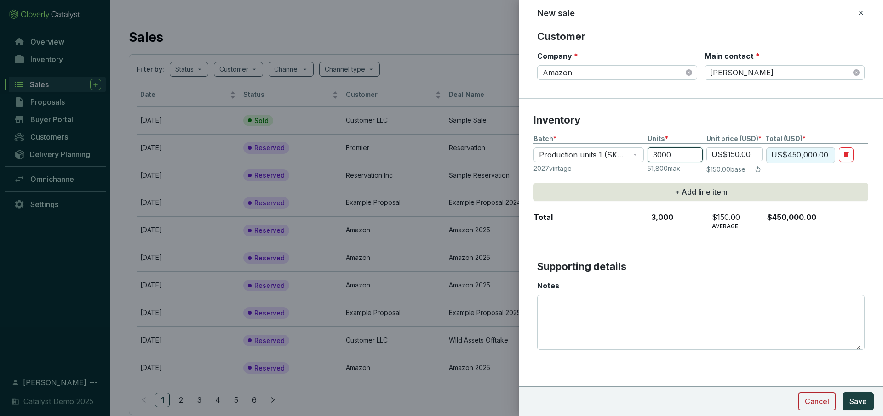
type input "3000"
click at [820, 401] on span "Cancel" at bounding box center [816, 401] width 24 height 11
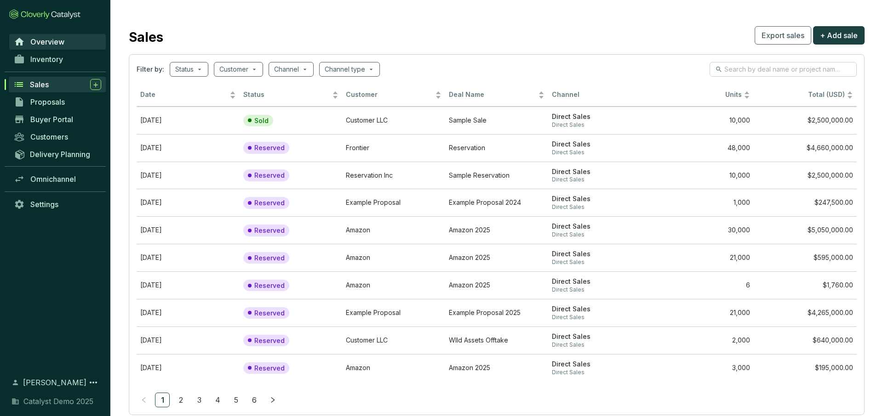
click at [40, 38] on span "Overview" at bounding box center [47, 41] width 34 height 9
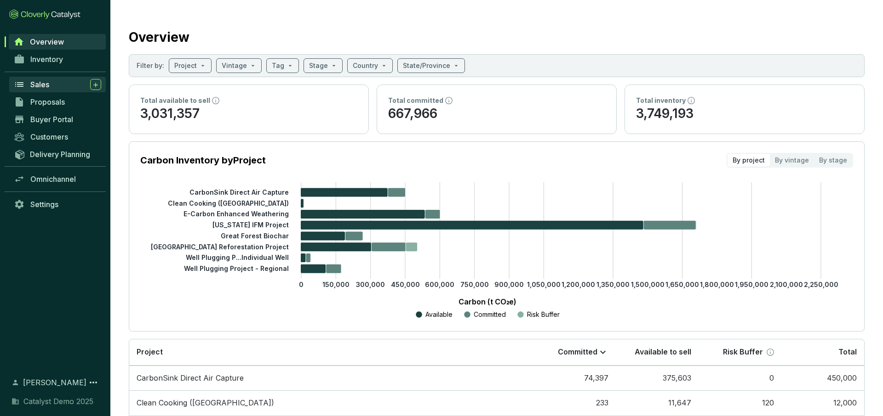
click at [56, 83] on div "Sales" at bounding box center [65, 84] width 71 height 11
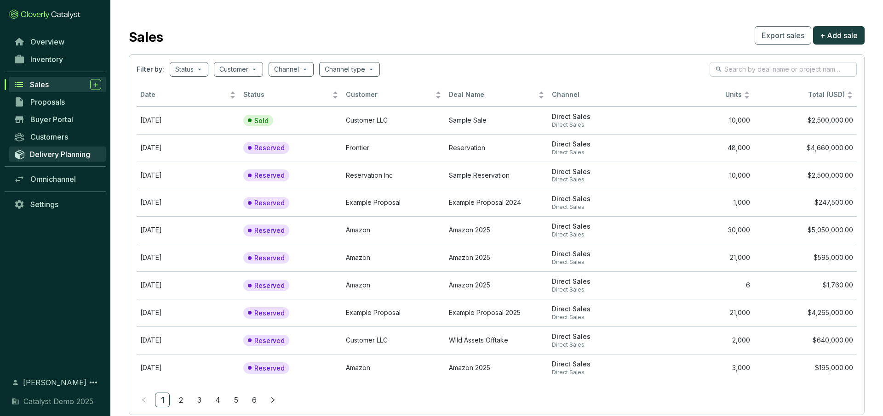
click at [78, 154] on span "Delivery Planning" at bounding box center [60, 154] width 60 height 9
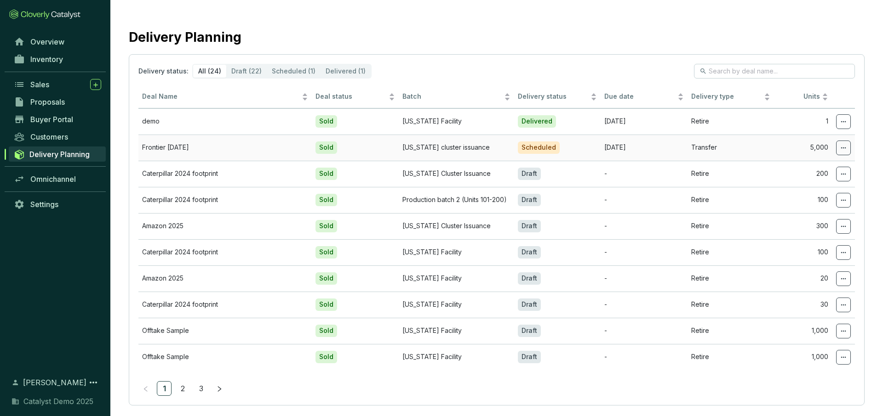
click at [842, 146] on icon at bounding box center [842, 147] width 7 height 11
click at [808, 194] on span "Edit delivery details" at bounding box center [787, 193] width 63 height 7
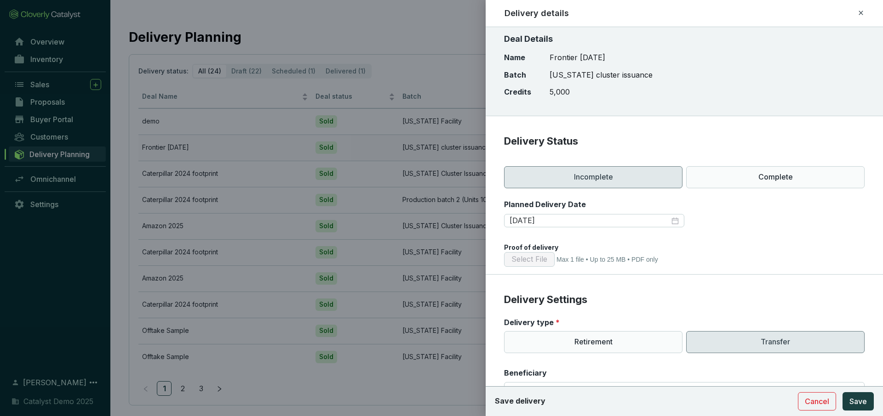
click at [738, 256] on div "Select File Max 1 file • Up to 25 MB • PDF only" at bounding box center [684, 259] width 360 height 15
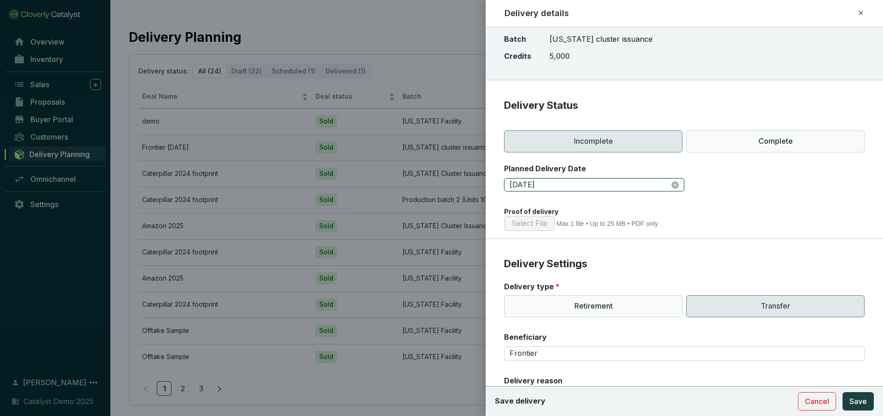
click at [630, 187] on input "2025-08-29" at bounding box center [589, 185] width 160 height 10
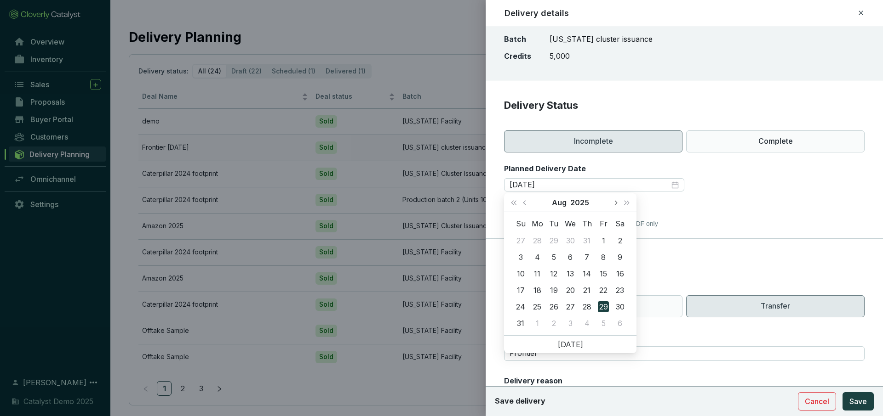
click at [614, 201] on span "Next month (PageDown)" at bounding box center [615, 202] width 5 height 5
type input "2025-09-25"
click at [583, 282] on td "25" at bounding box center [586, 290] width 17 height 17
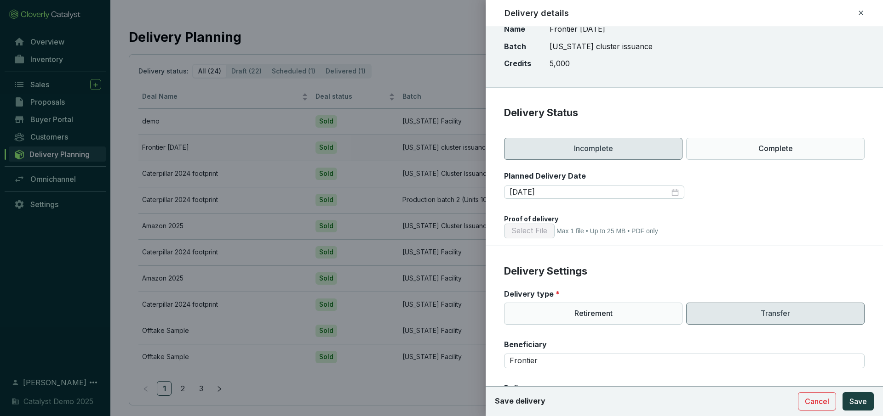
scroll to position [0, 0]
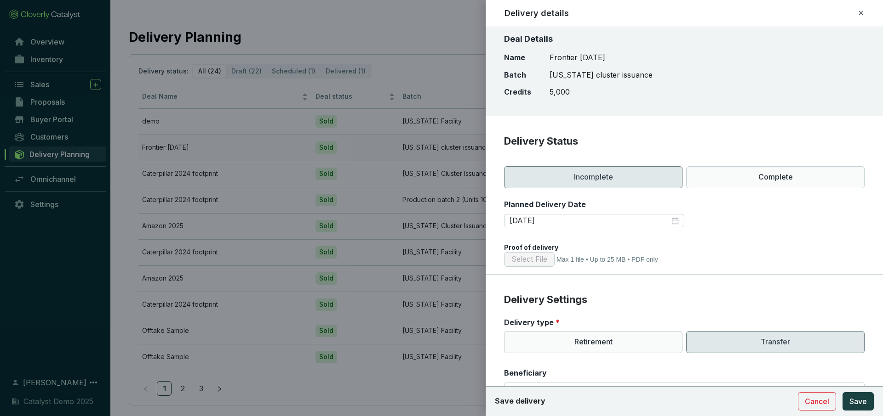
click at [861, 13] on icon at bounding box center [860, 12] width 7 height 11
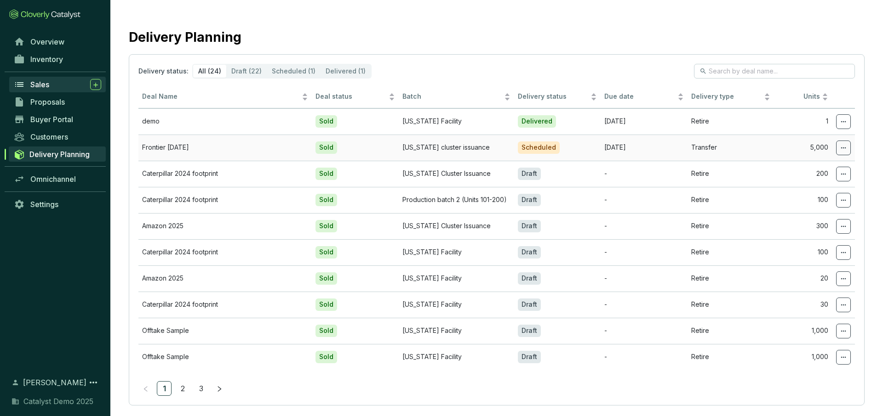
click at [45, 85] on span "Sales" at bounding box center [39, 84] width 19 height 9
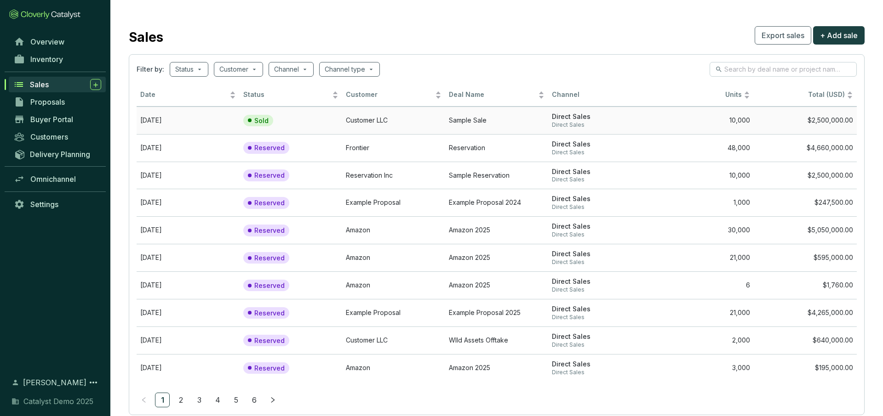
click at [671, 129] on td "10,000" at bounding box center [702, 121] width 103 height 28
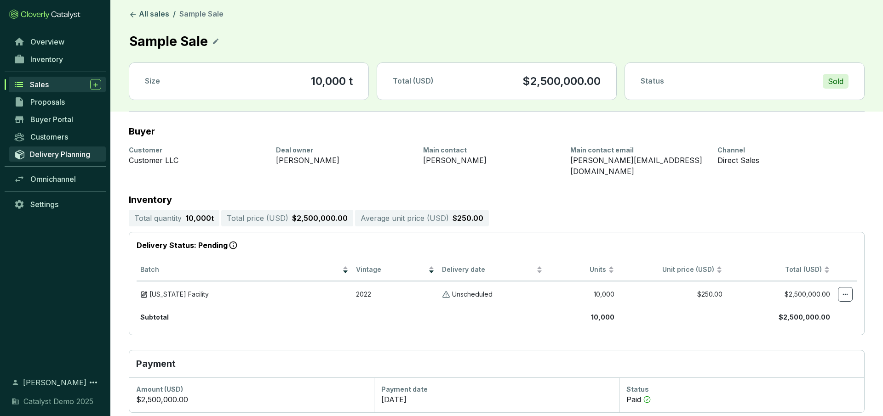
click at [64, 159] on link "Delivery Planning" at bounding box center [57, 154] width 97 height 15
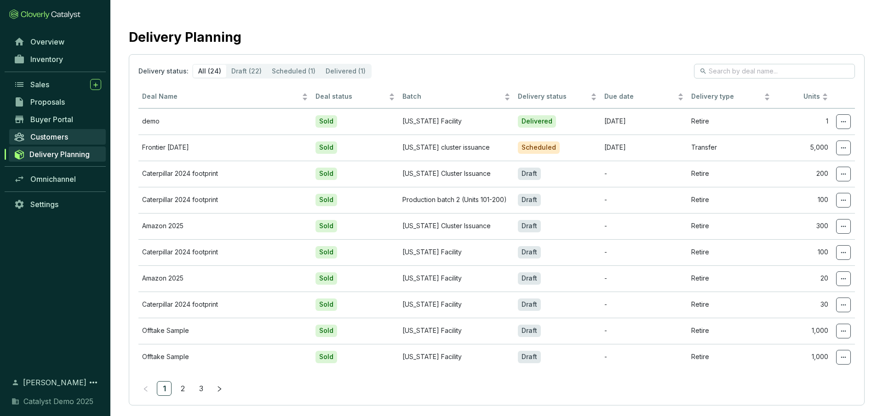
click at [48, 137] on span "Customers" at bounding box center [49, 136] width 38 height 9
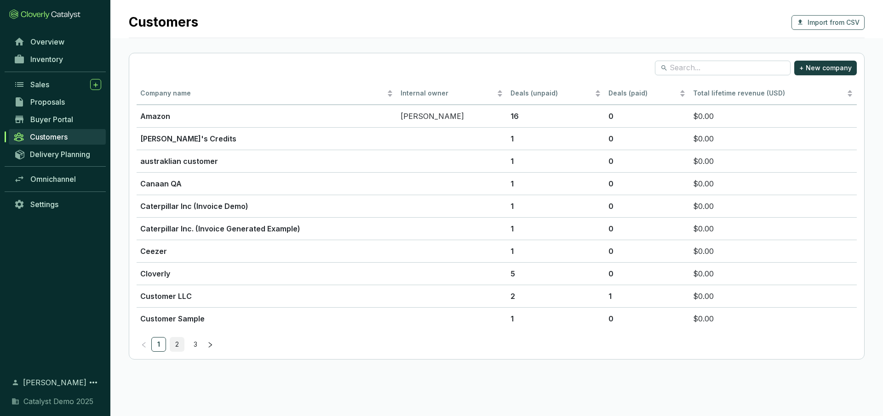
click at [179, 345] on link "2" at bounding box center [177, 345] width 14 height 14
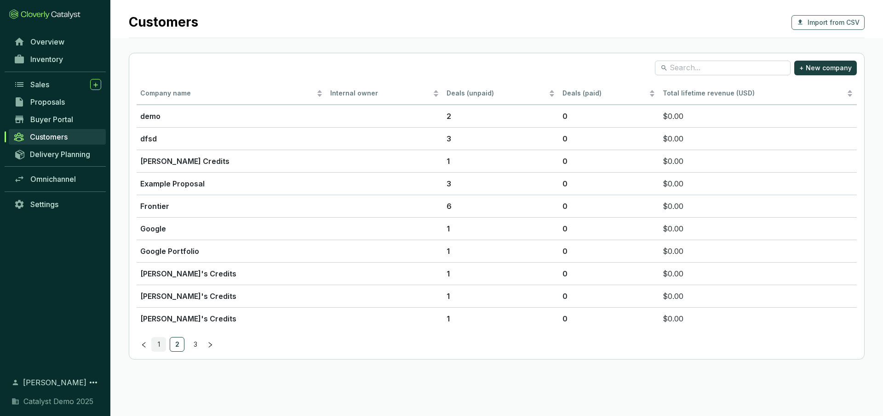
click at [156, 344] on link "1" at bounding box center [159, 345] width 14 height 14
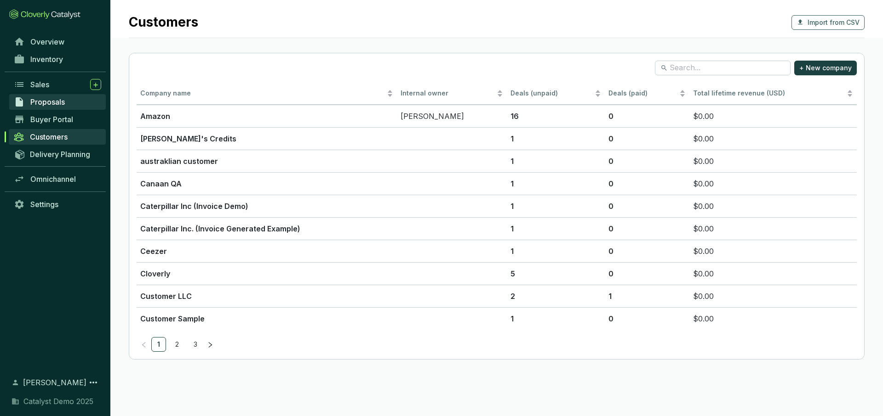
click at [46, 100] on span "Proposals" at bounding box center [47, 101] width 34 height 9
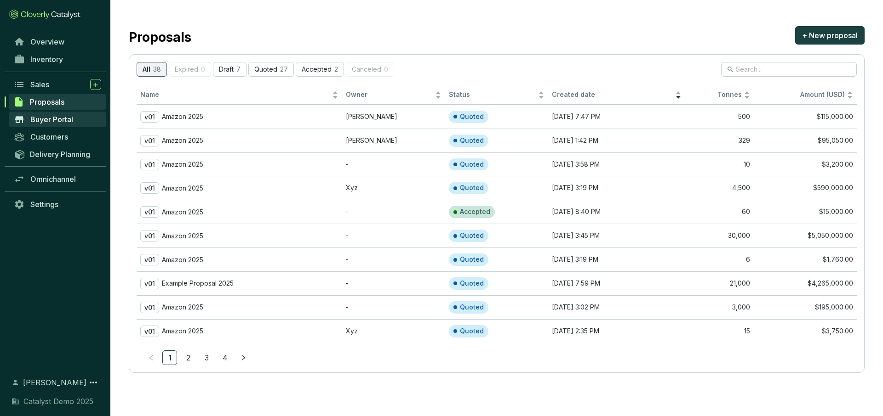
click at [44, 118] on span "Buyer Portal" at bounding box center [51, 119] width 43 height 9
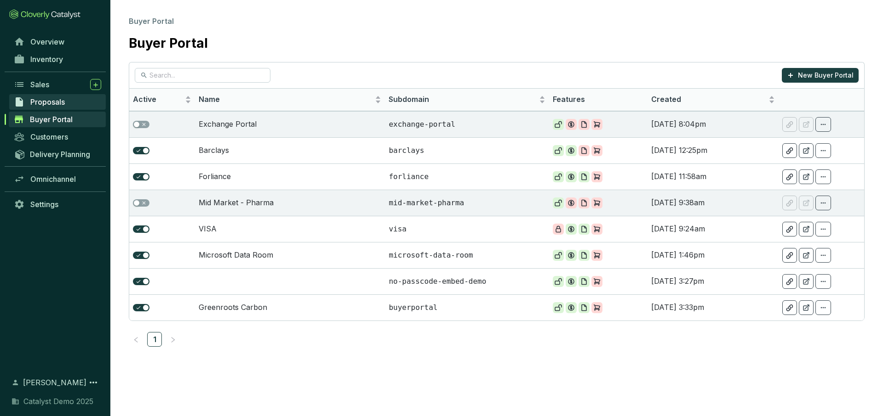
click at [57, 101] on span "Proposals" at bounding box center [47, 101] width 34 height 9
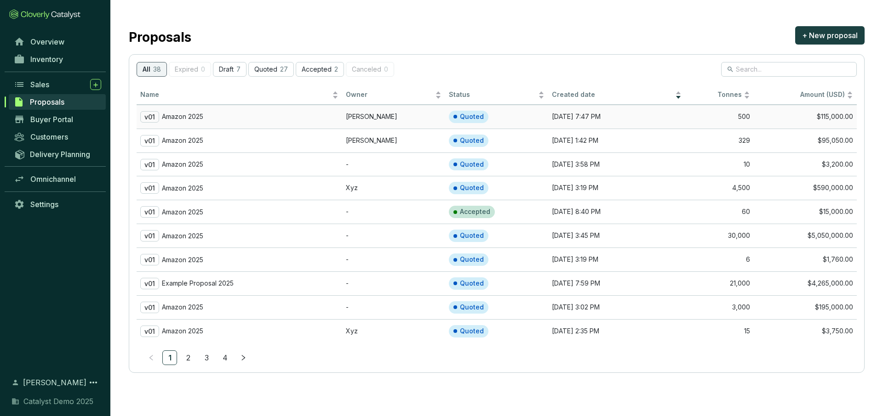
click at [285, 109] on td "v01 Amazon 2025" at bounding box center [239, 117] width 205 height 24
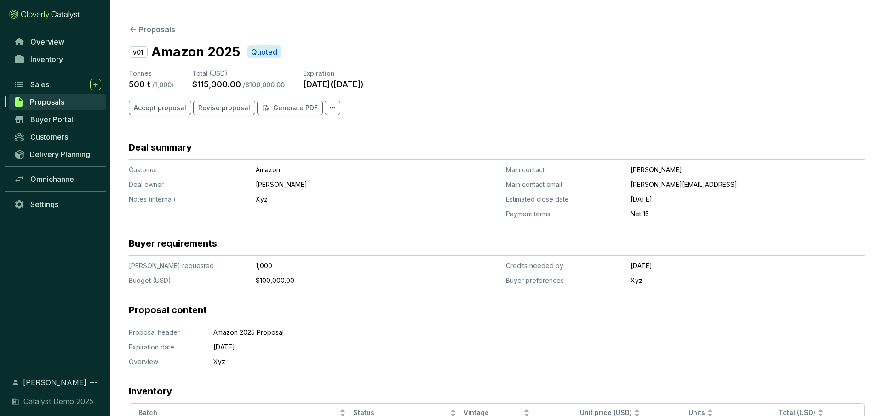
click at [140, 29] on button "Proposals" at bounding box center [152, 29] width 46 height 11
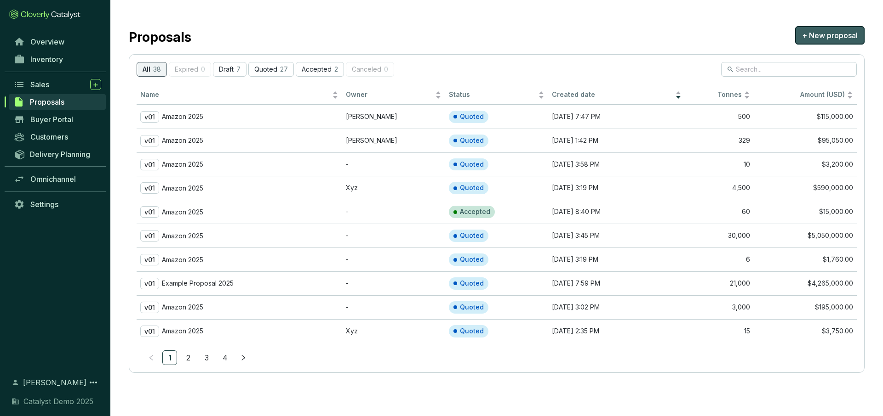
click at [820, 35] on span "+ New proposal" at bounding box center [830, 35] width 56 height 11
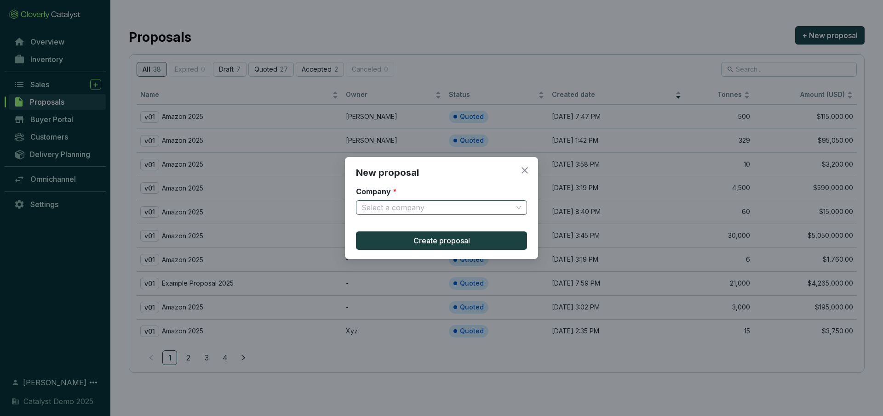
click at [474, 205] on input "Company *" at bounding box center [436, 208] width 151 height 14
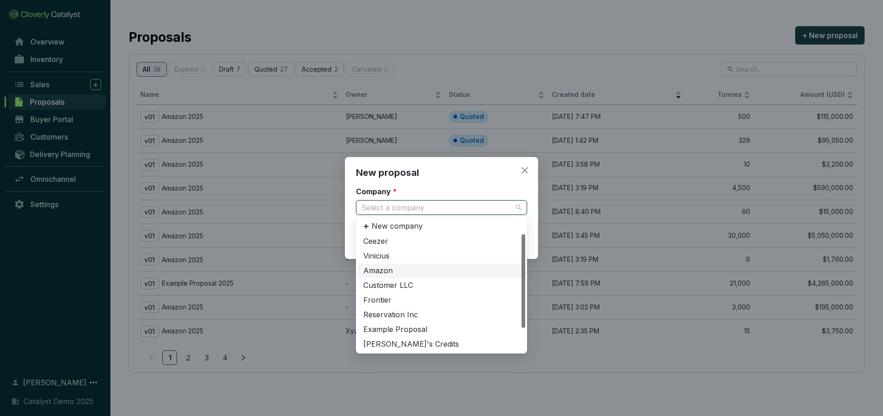
click at [411, 271] on div "Amazon" at bounding box center [441, 271] width 156 height 10
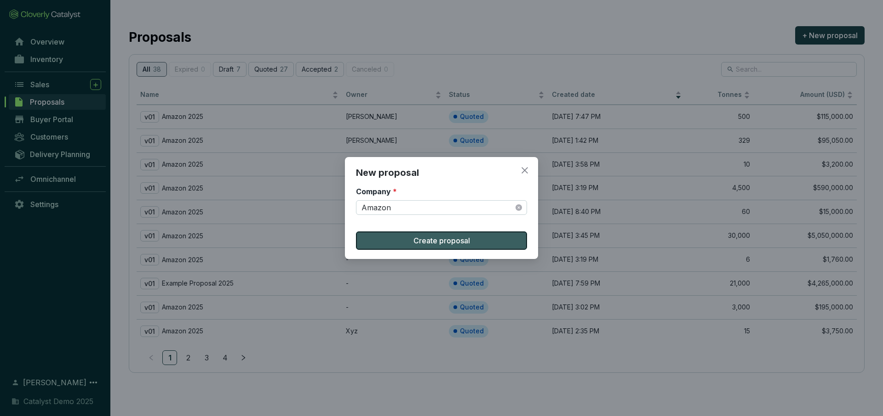
click at [431, 241] on span "Create proposal" at bounding box center [441, 240] width 57 height 11
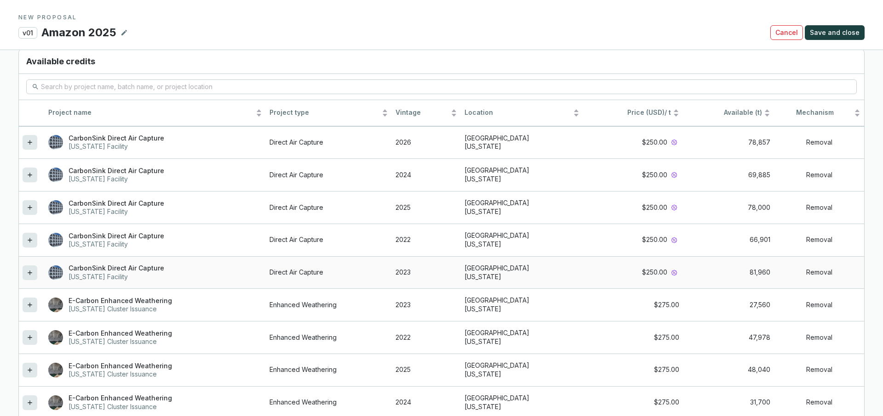
scroll to position [787, 0]
click at [27, 304] on icon at bounding box center [29, 303] width 7 height 11
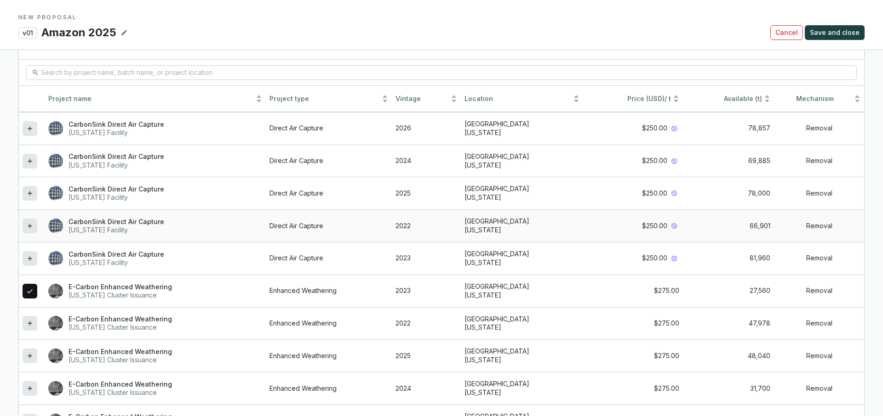
click at [28, 222] on icon at bounding box center [29, 226] width 7 height 11
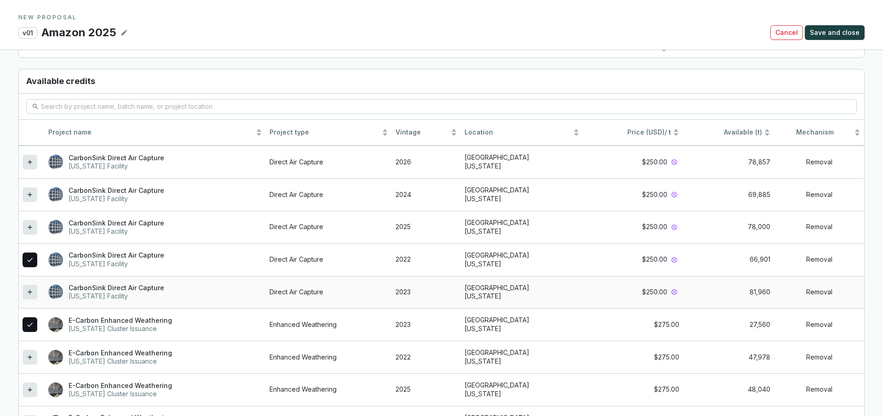
scroll to position [887, 0]
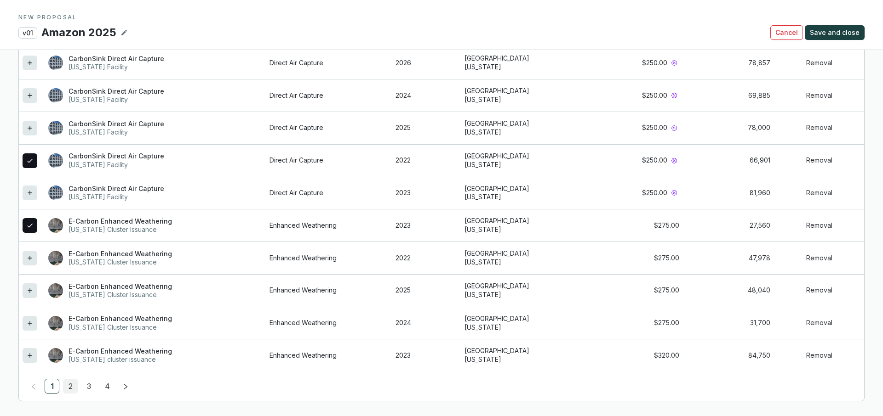
click at [73, 384] on link "2" at bounding box center [70, 387] width 14 height 14
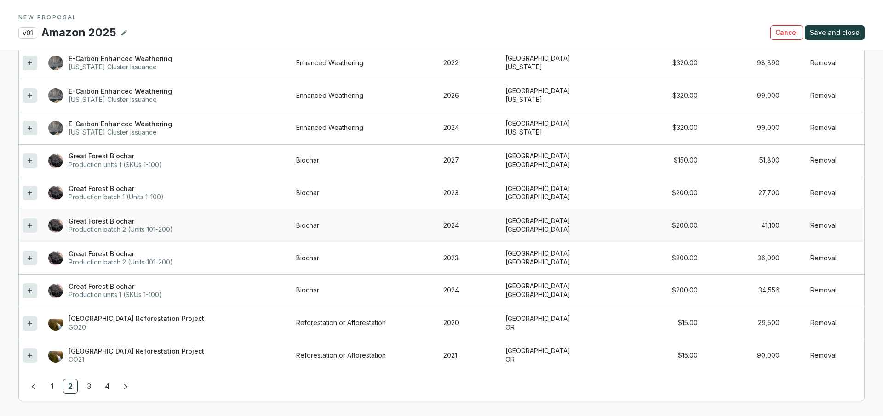
click at [32, 222] on icon at bounding box center [29, 225] width 7 height 11
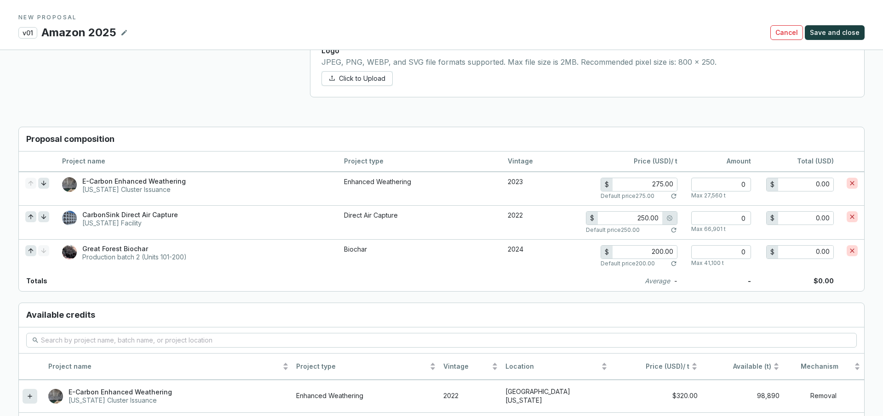
scroll to position [560, 0]
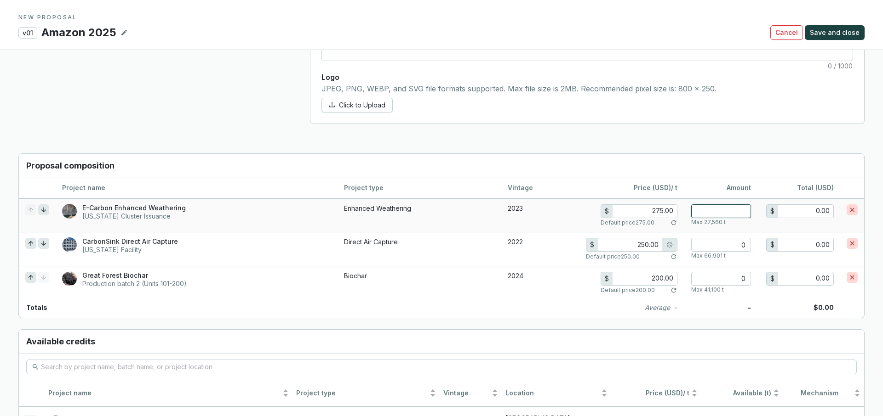
click at [738, 214] on input "number" at bounding box center [721, 212] width 60 height 14
type input "4"
type input "1,100.00"
type input "40"
type input "11,000.00"
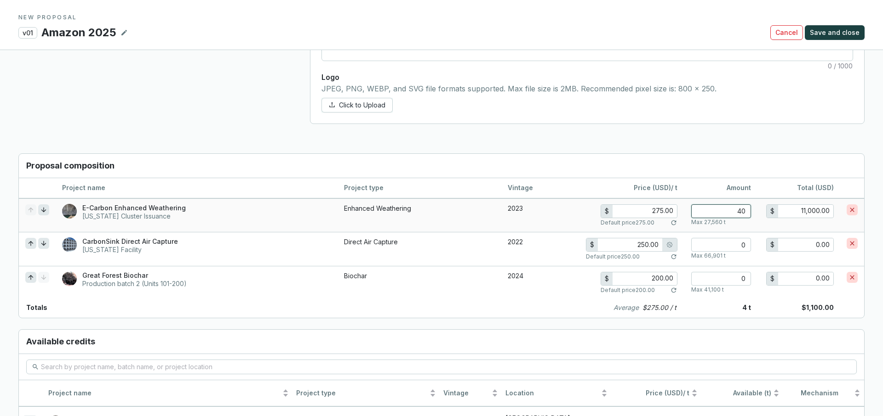
type input "400"
type input "110,000.00"
type input "400"
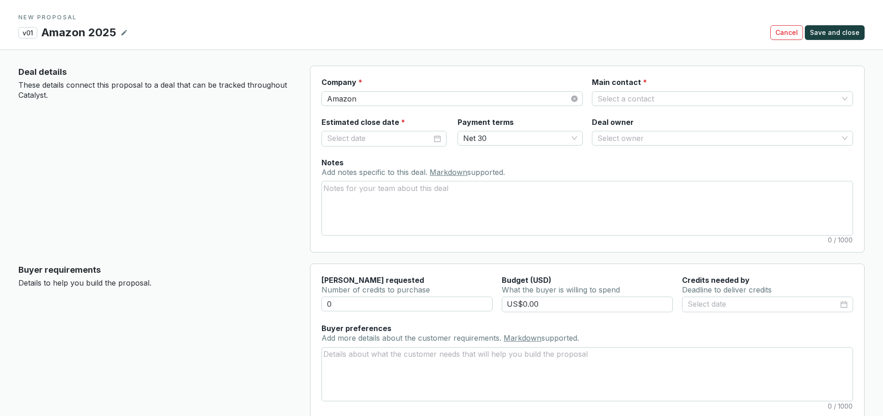
scroll to position [0, 0]
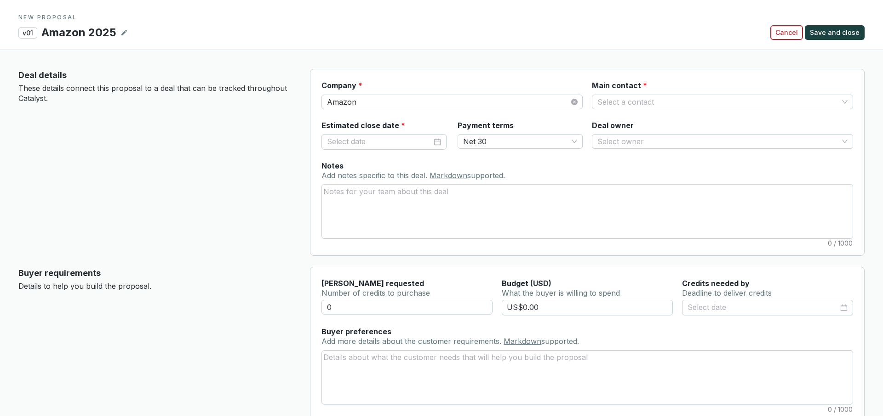
click at [786, 34] on span "Cancel" at bounding box center [786, 32] width 23 height 9
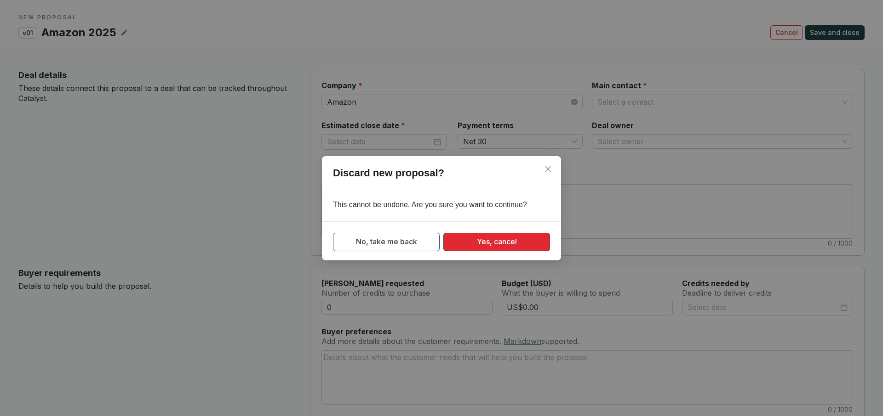
click at [523, 240] on button "Yes, cancel" at bounding box center [496, 242] width 107 height 18
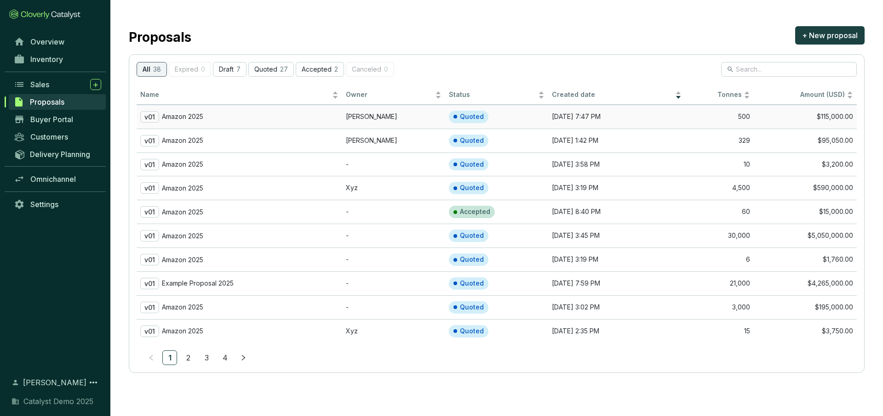
click at [294, 118] on div "v01 Amazon 2025" at bounding box center [239, 116] width 198 height 11
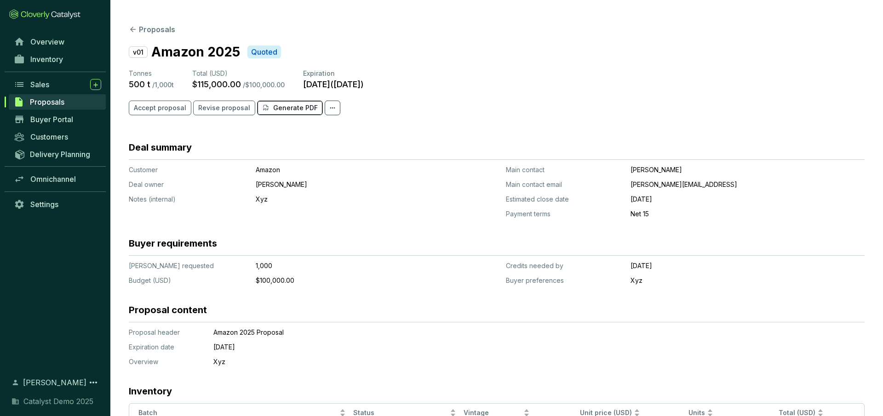
click at [277, 111] on p "Generate PDF" at bounding box center [295, 107] width 45 height 9
click at [153, 33] on button "Proposals" at bounding box center [152, 29] width 46 height 11
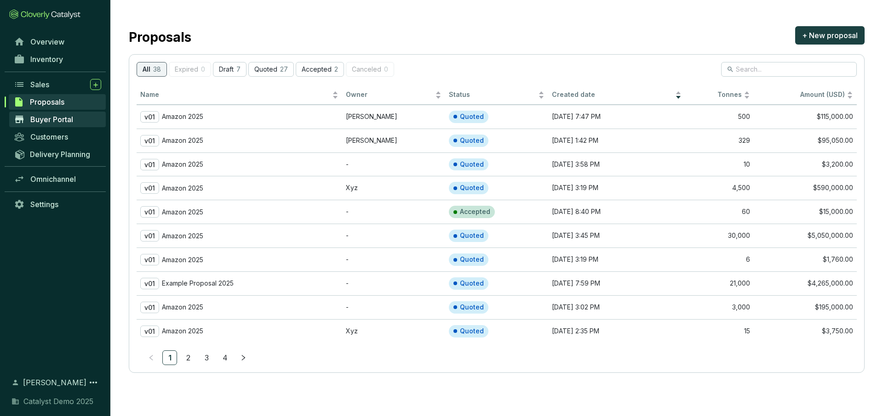
click at [39, 116] on span "Buyer Portal" at bounding box center [51, 119] width 43 height 9
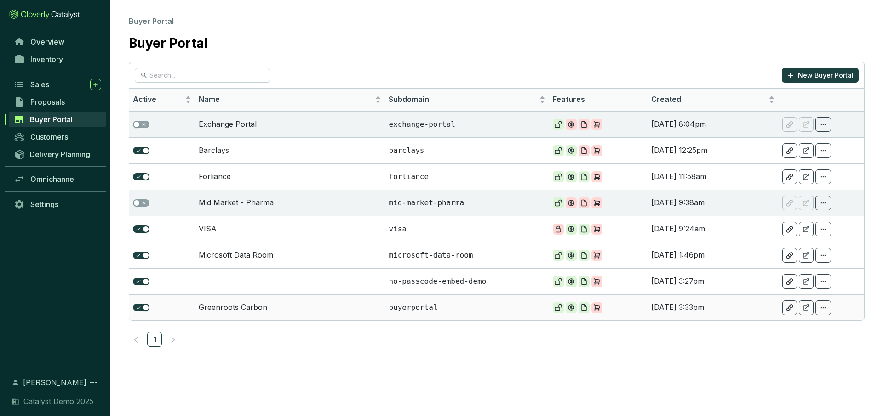
click at [244, 309] on td "Greenroots Carbon" at bounding box center [290, 308] width 190 height 26
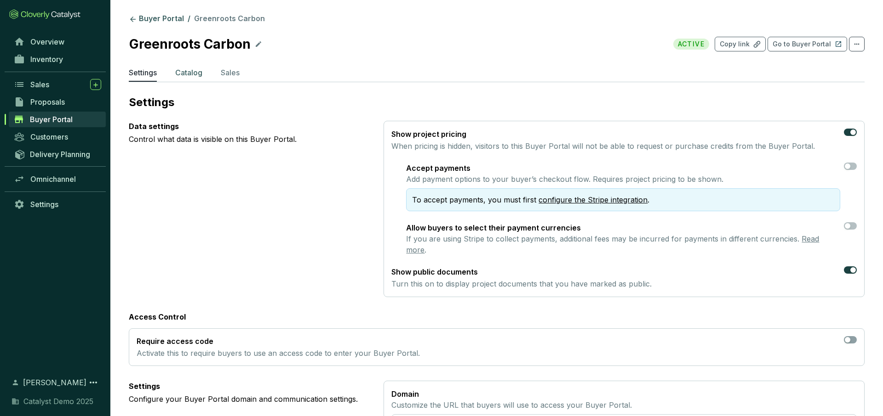
click at [185, 70] on p "Catalog" at bounding box center [188, 72] width 27 height 11
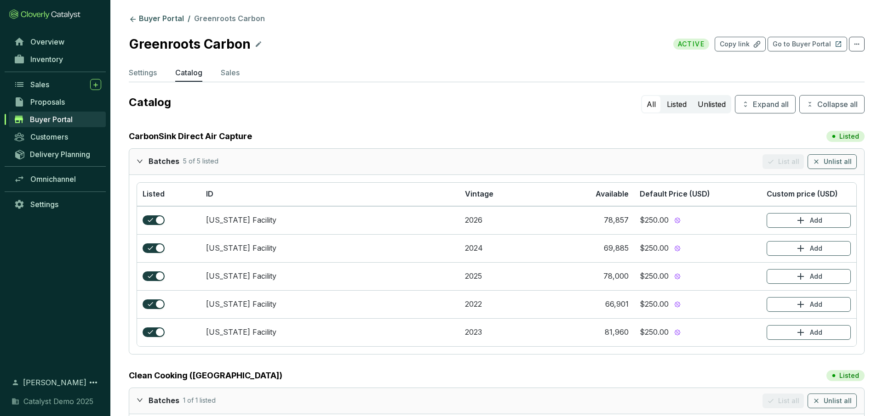
click at [143, 164] on div at bounding box center [143, 160] width 12 height 13
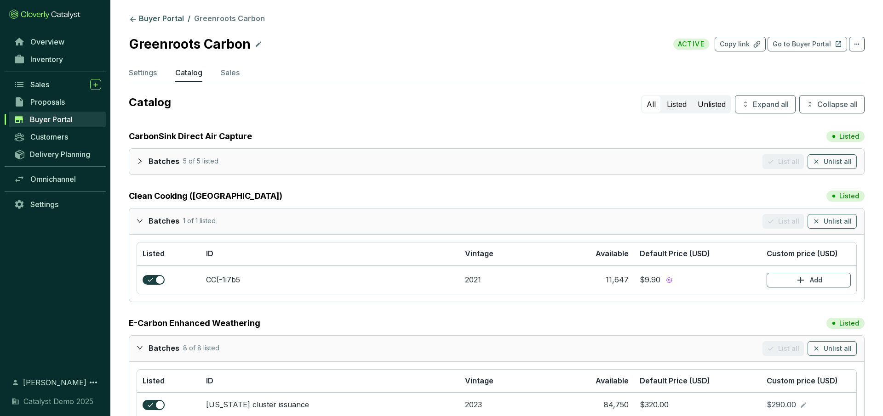
click at [139, 223] on icon "expanded" at bounding box center [140, 221] width 6 height 6
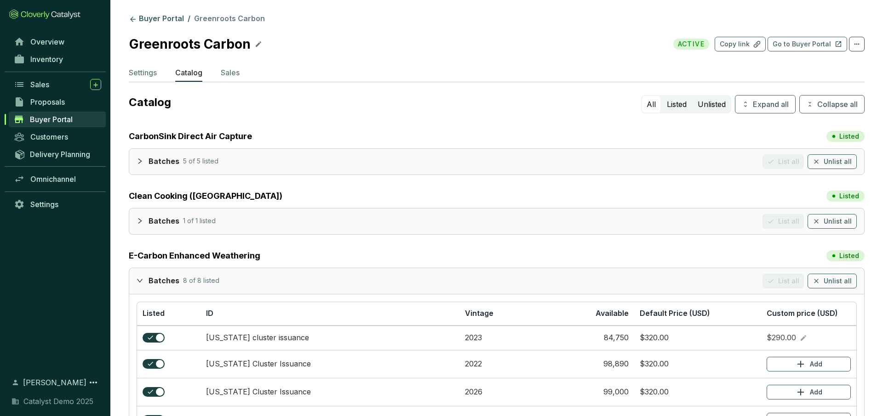
click at [139, 285] on div at bounding box center [143, 280] width 12 height 13
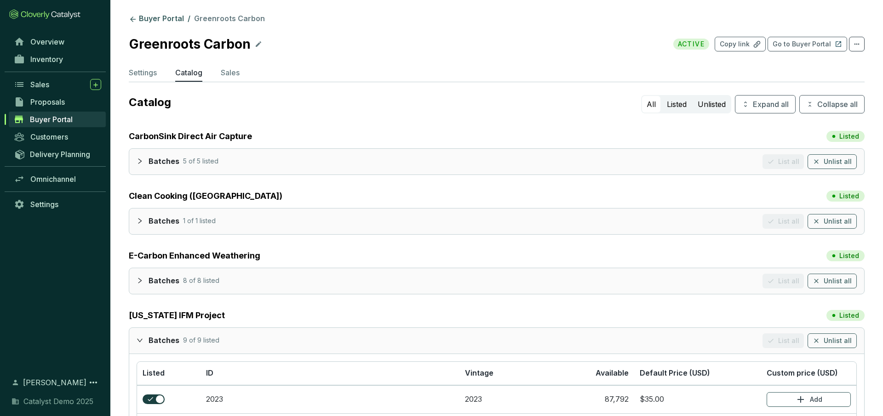
click at [134, 160] on div "Batches 5 of 5 listed List all Unlist all" at bounding box center [496, 162] width 735 height 26
click at [137, 161] on icon "collapsed" at bounding box center [140, 161] width 6 height 6
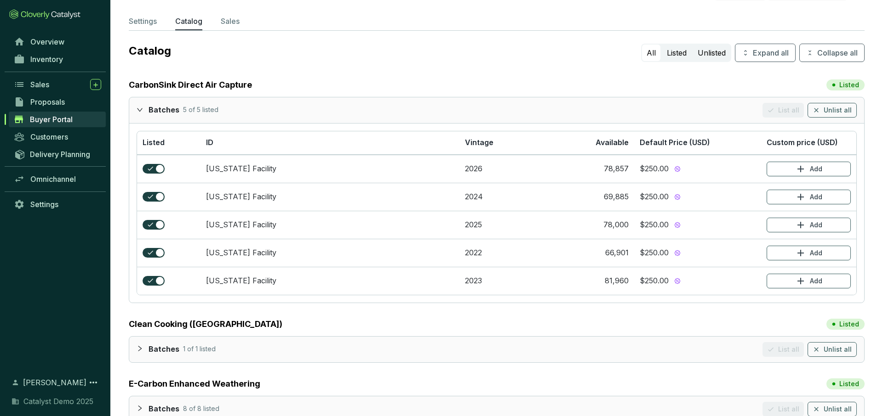
scroll to position [67, 0]
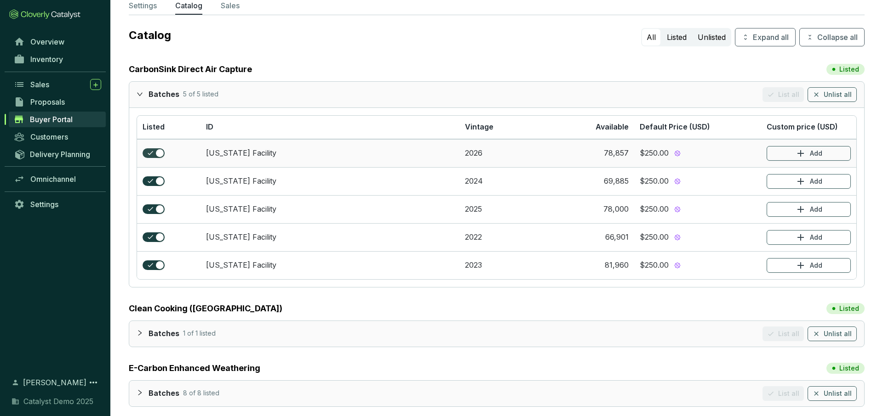
click at [156, 154] on div "button" at bounding box center [160, 153] width 8 height 8
click at [156, 183] on div "button" at bounding box center [160, 181] width 8 height 8
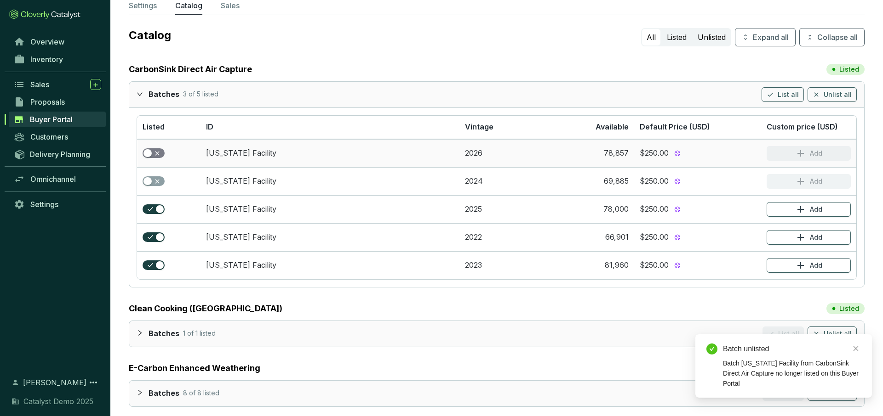
click at [149, 154] on div "button" at bounding box center [147, 153] width 8 height 8
click at [149, 184] on div "button" at bounding box center [147, 181] width 8 height 8
click at [140, 91] on icon "expanded" at bounding box center [140, 94] width 6 height 6
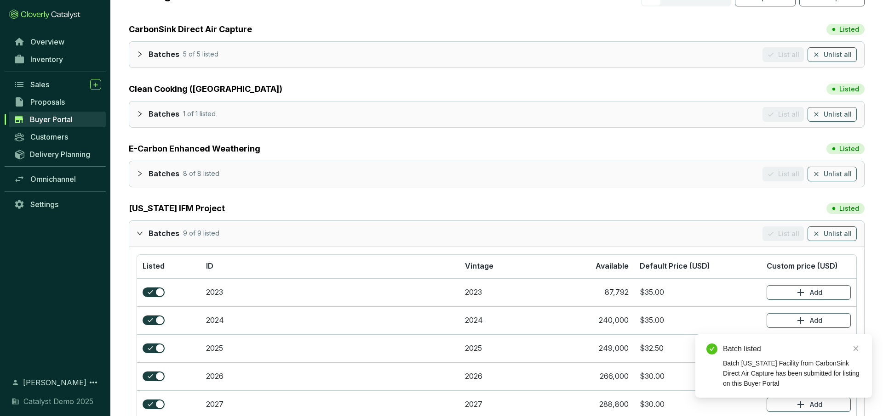
scroll to position [117, 0]
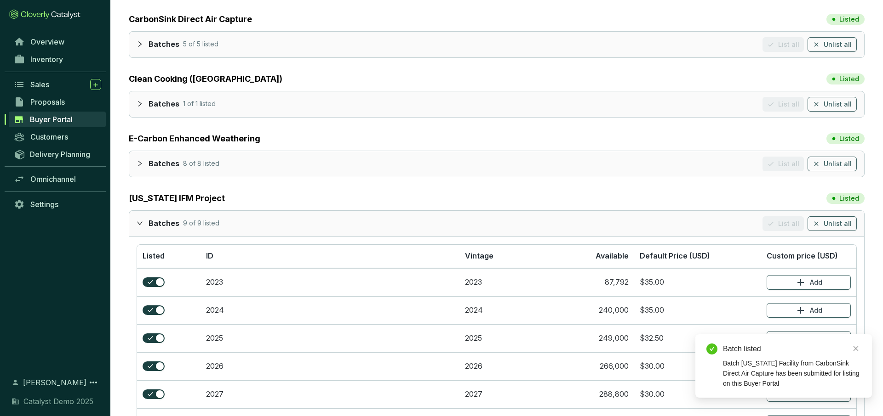
click at [142, 221] on icon "expanded" at bounding box center [140, 223] width 6 height 6
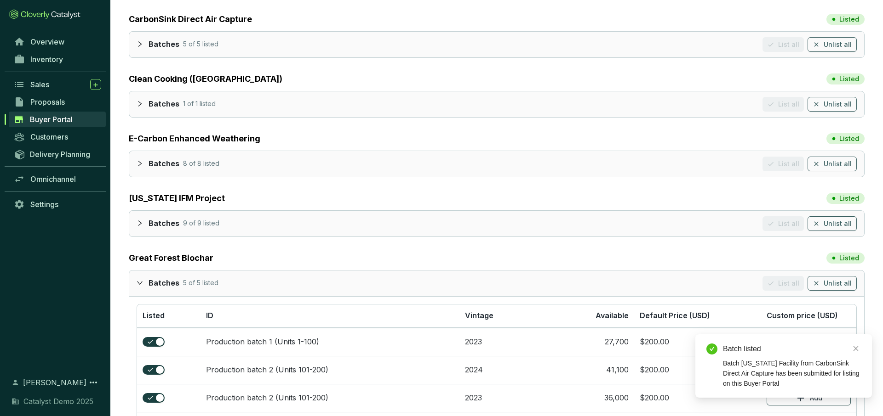
click at [142, 169] on div at bounding box center [143, 163] width 12 height 13
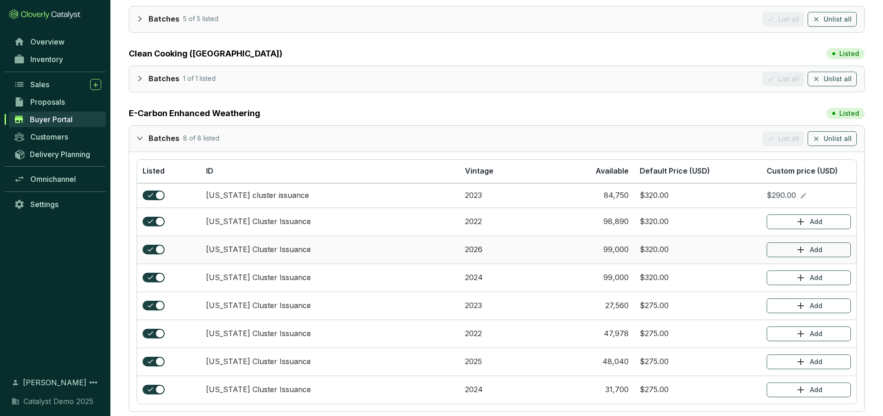
scroll to position [103, 0]
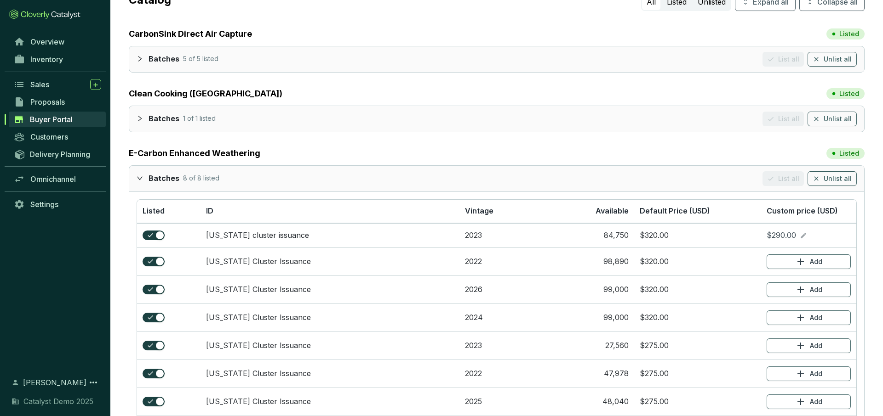
click at [142, 180] on icon "expanded" at bounding box center [140, 178] width 6 height 6
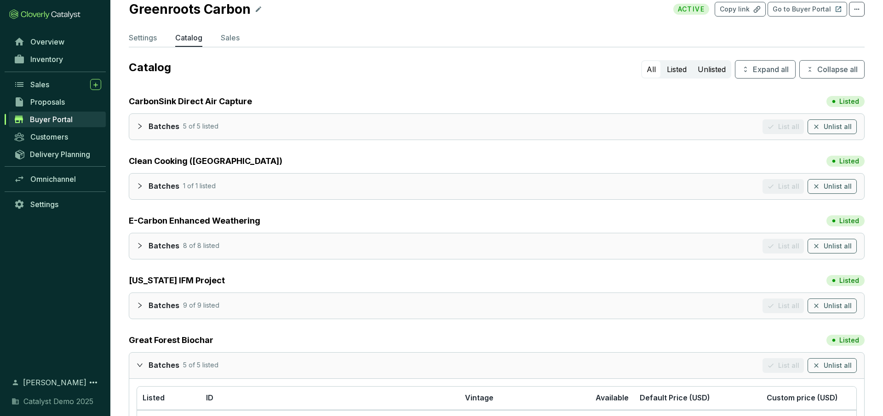
scroll to position [16, 0]
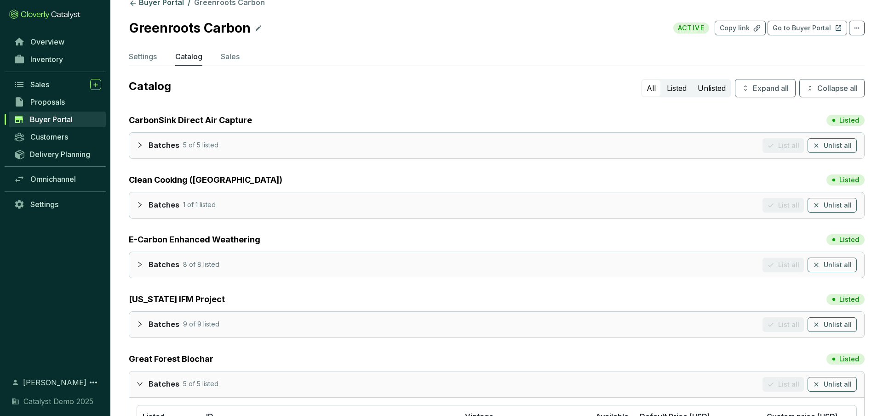
click at [139, 382] on icon "expanded" at bounding box center [140, 384] width 6 height 6
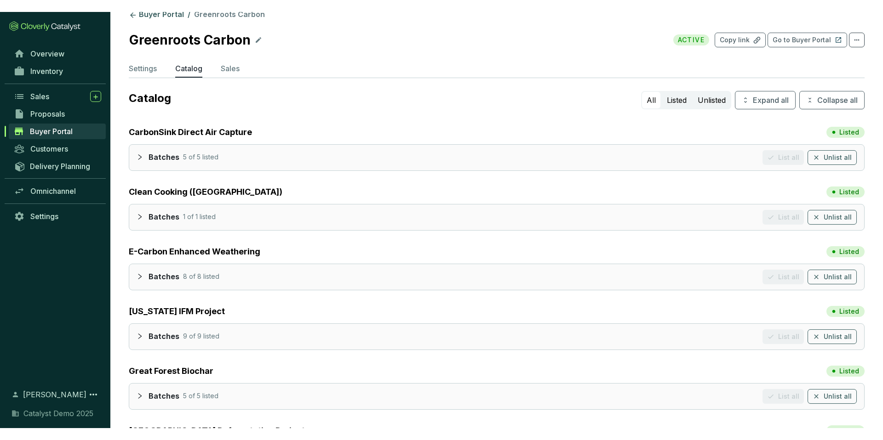
scroll to position [0, 0]
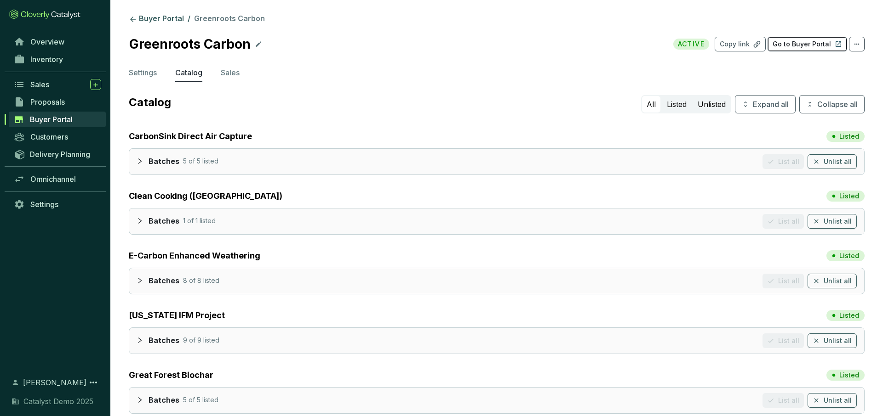
click at [806, 48] on p "Go to Buyer Portal" at bounding box center [801, 44] width 58 height 9
click at [45, 179] on span "Omnichannel" at bounding box center [53, 179] width 46 height 9
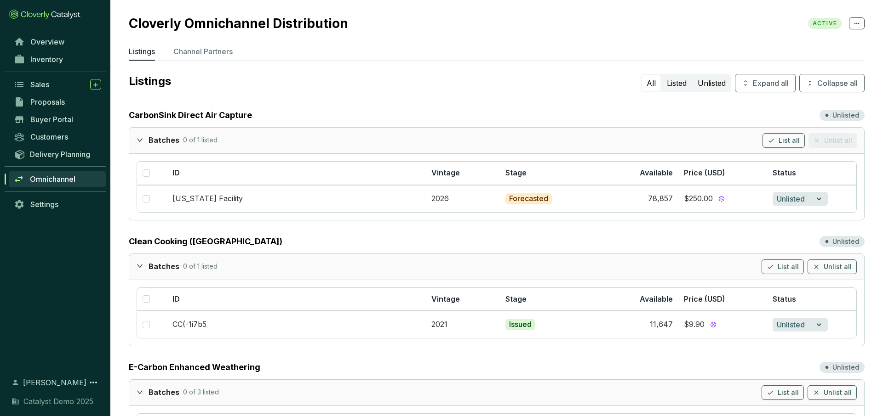
click at [138, 139] on icon "expanded" at bounding box center [140, 139] width 6 height 3
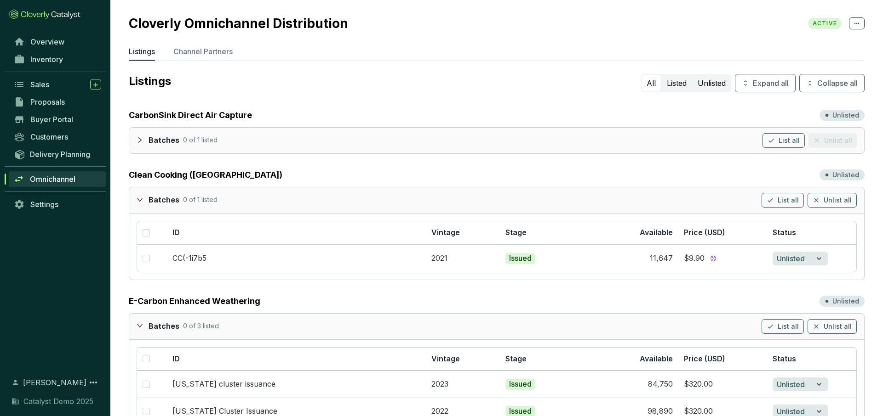
click at [207, 53] on p "Channel Partners" at bounding box center [202, 51] width 59 height 11
